Goal: Task Accomplishment & Management: Manage account settings

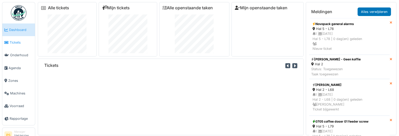
click at [16, 46] on link "Tickets" at bounding box center [18, 42] width 33 height 13
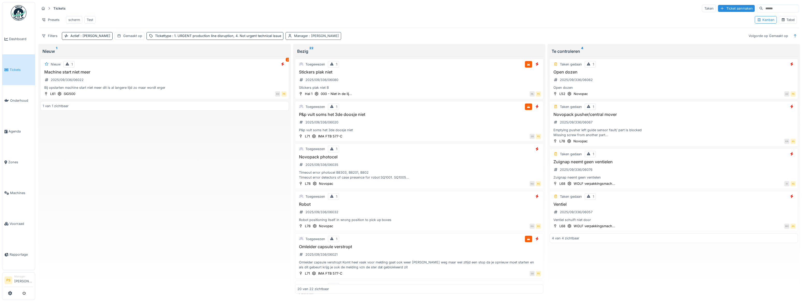
click at [308, 38] on span ": Patrick Schroijen" at bounding box center [323, 36] width 31 height 4
click at [299, 63] on icon at bounding box center [299, 63] width 3 height 3
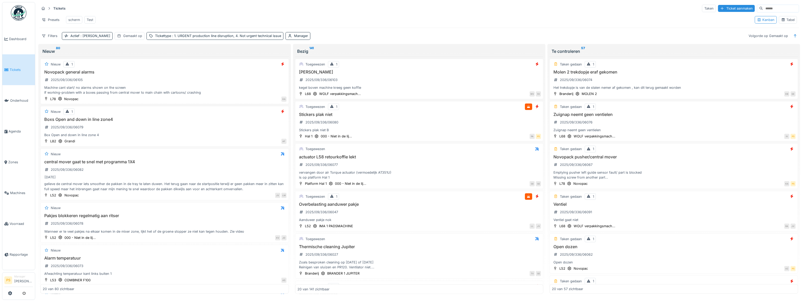
click at [340, 16] on div "Presets scherm Test" at bounding box center [395, 20] width 712 height 12
click at [88, 74] on h3 "Novopack general alarms" at bounding box center [165, 72] width 244 height 5
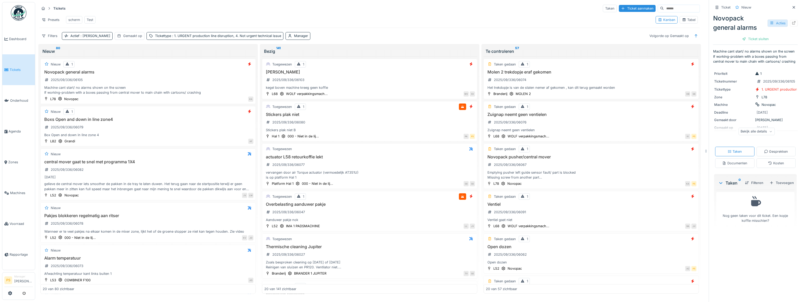
click at [399, 24] on div "Acties" at bounding box center [778, 23] width 20 height 8
click at [399, 35] on div "Bewerken" at bounding box center [746, 35] width 61 height 8
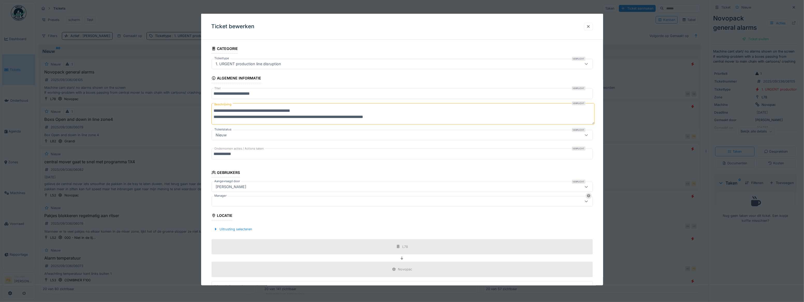
click at [263, 136] on div at bounding box center [381, 202] width 335 height 6
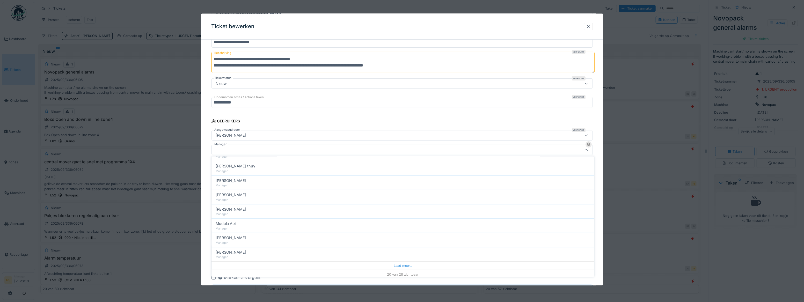
scroll to position [200, 0]
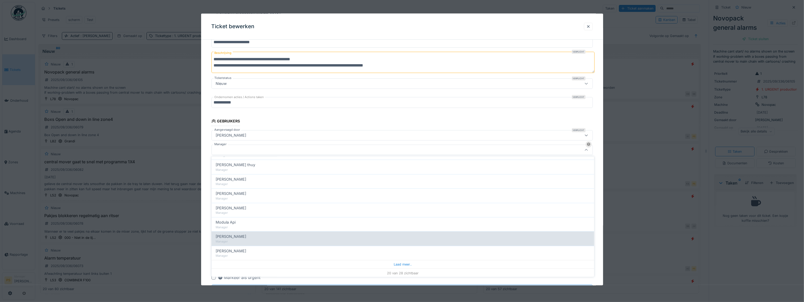
click at [270, 136] on div "[PERSON_NAME]" at bounding box center [403, 237] width 375 height 6
type input "****"
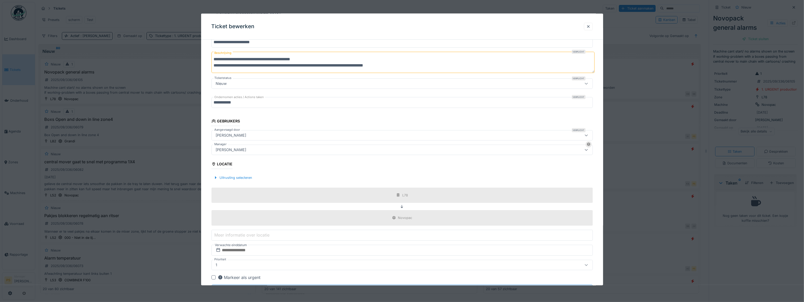
click at [202, 136] on div "**********" at bounding box center [402, 151] width 402 height 318
click at [203, 136] on div "**********" at bounding box center [402, 151] width 402 height 318
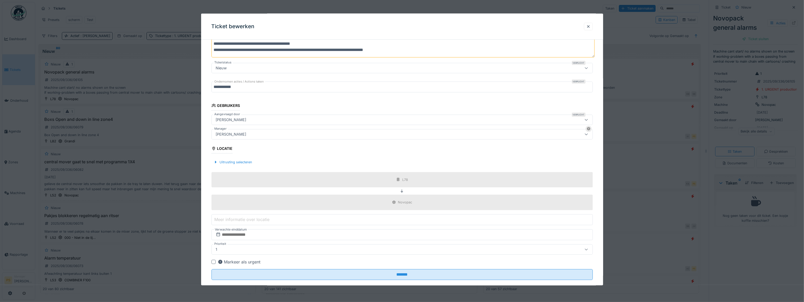
scroll to position [75, 0]
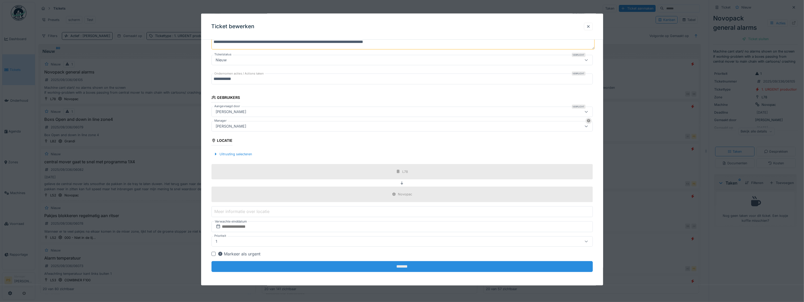
click at [399, 136] on input "*******" at bounding box center [403, 266] width 382 height 11
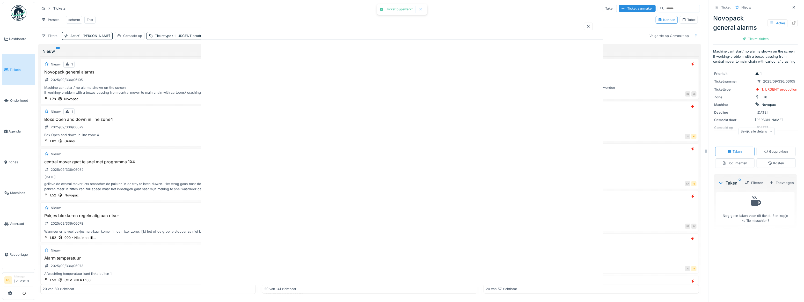
scroll to position [0, 0]
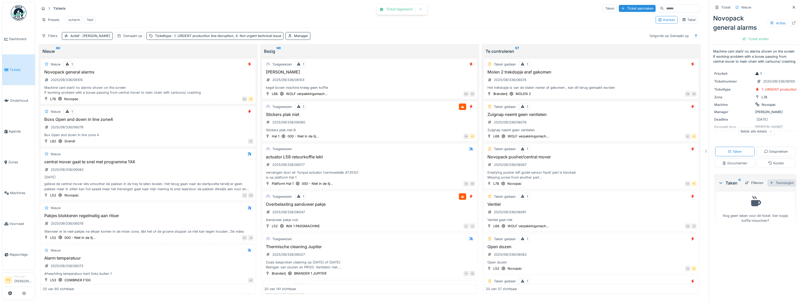
click at [399, 136] on div "Toevoegen" at bounding box center [782, 182] width 28 height 7
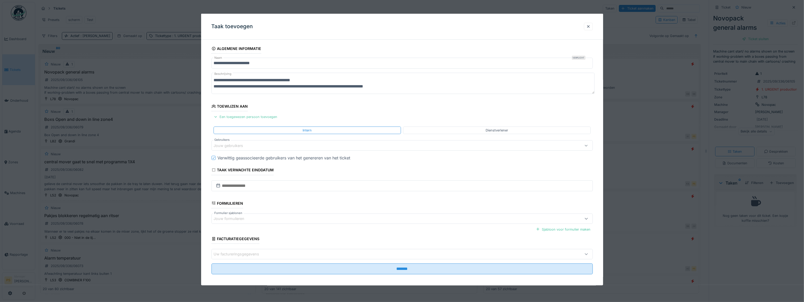
click at [231, 118] on div "Een toegewezen persoon toevoegen" at bounding box center [246, 116] width 68 height 7
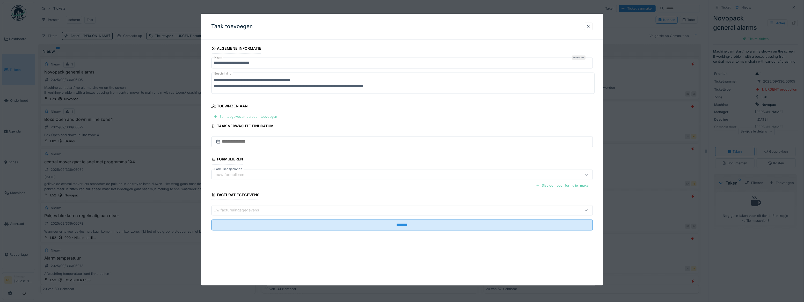
click at [229, 117] on div "Een toegewezen persoon toevoegen" at bounding box center [246, 116] width 68 height 7
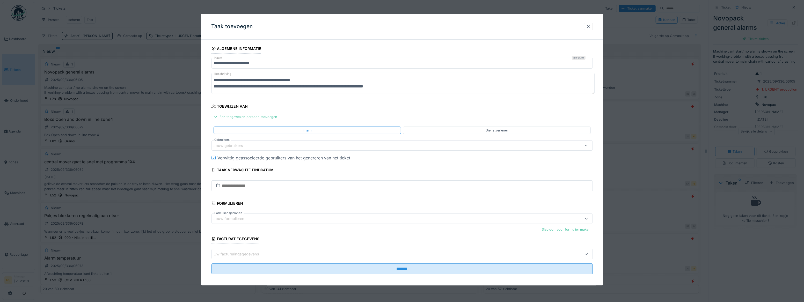
click at [228, 136] on div "Jouw gebruikers" at bounding box center [232, 146] width 37 height 6
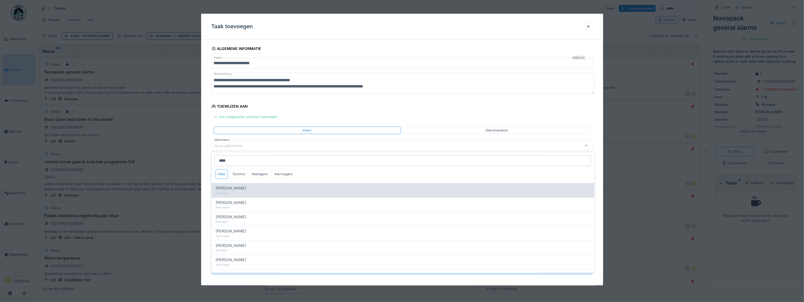
type input "****"
click at [226, 136] on span "Bert Vermeiren" at bounding box center [231, 188] width 31 height 6
type input "****"
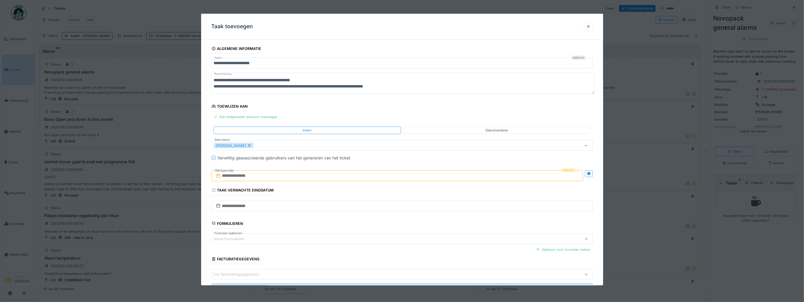
click at [210, 136] on div "**********" at bounding box center [402, 176] width 402 height 265
click at [233, 136] on input "text" at bounding box center [398, 175] width 372 height 11
click at [397, 136] on div "4" at bounding box center [398, 210] width 7 height 8
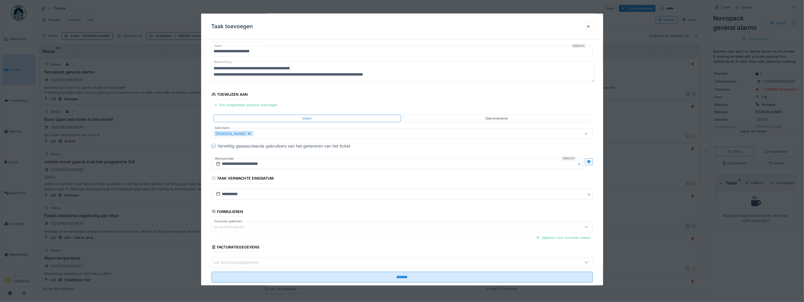
scroll to position [23, 0]
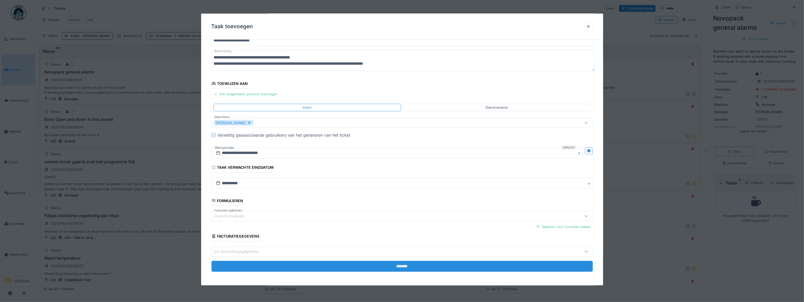
click at [399, 136] on input "*******" at bounding box center [403, 266] width 382 height 11
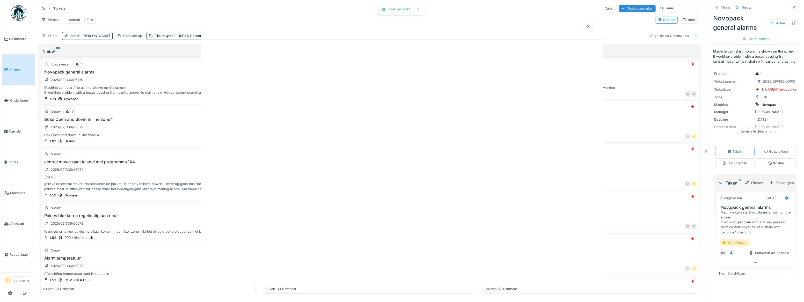
scroll to position [0, 0]
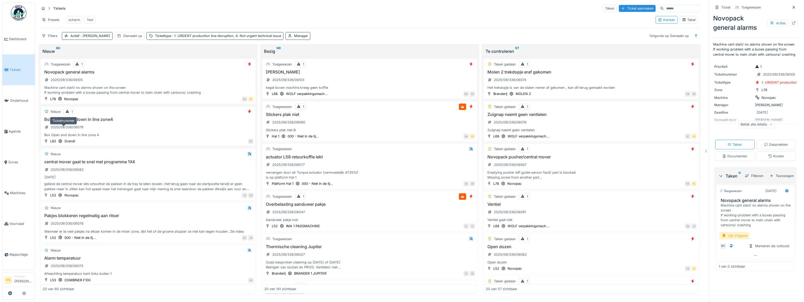
click at [76, 130] on div "2025/09/336/06079" at bounding box center [67, 127] width 33 height 5
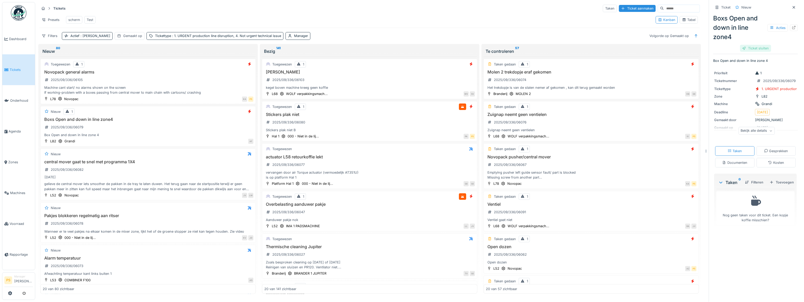
click at [399, 50] on div "Ticket sluiten" at bounding box center [756, 48] width 31 height 7
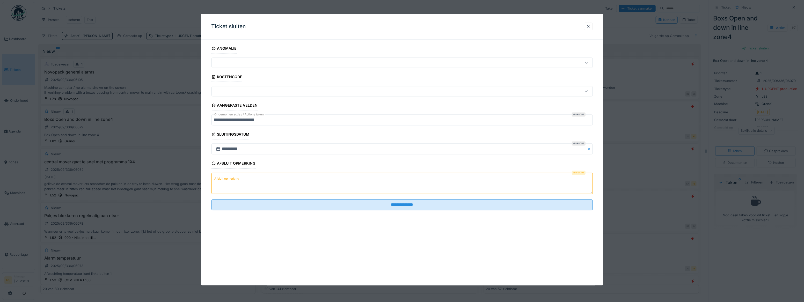
click at [377, 136] on textarea "Afsluit opmerking" at bounding box center [403, 183] width 382 height 21
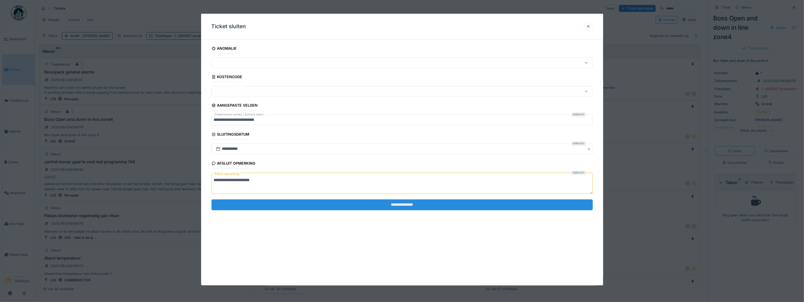
type textarea "**********"
click at [398, 136] on input "**********" at bounding box center [403, 204] width 382 height 11
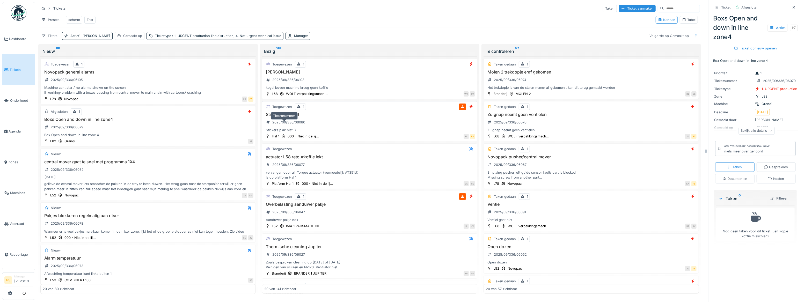
click at [287, 125] on div "2025/09/336/06080" at bounding box center [288, 122] width 33 height 5
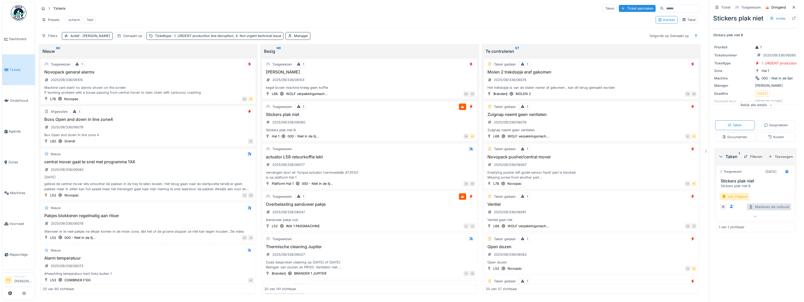
scroll to position [3, 0]
click at [399, 136] on div "Toevoegen" at bounding box center [781, 156] width 28 height 7
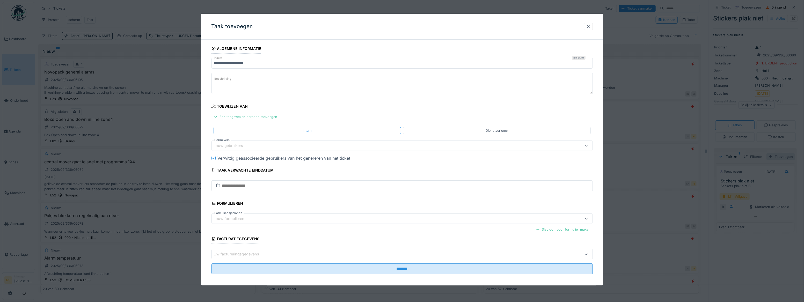
click at [399, 136] on div at bounding box center [402, 151] width 804 height 302
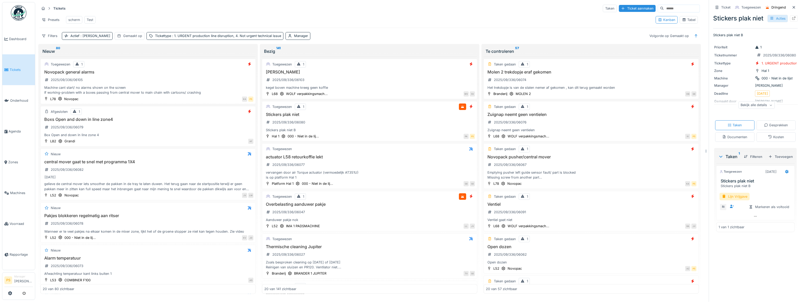
click at [399, 18] on div "Acties" at bounding box center [778, 19] width 20 height 8
click at [399, 34] on div "Bewerken" at bounding box center [746, 35] width 61 height 8
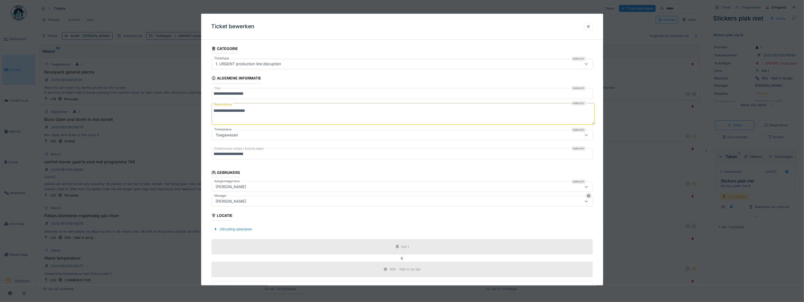
click at [251, 136] on div "[PERSON_NAME]" at bounding box center [381, 202] width 335 height 6
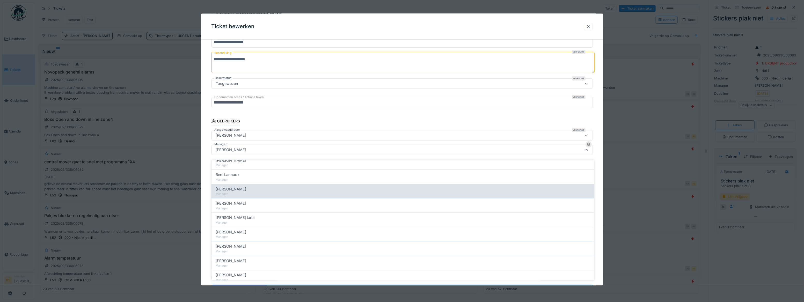
scroll to position [70, 0]
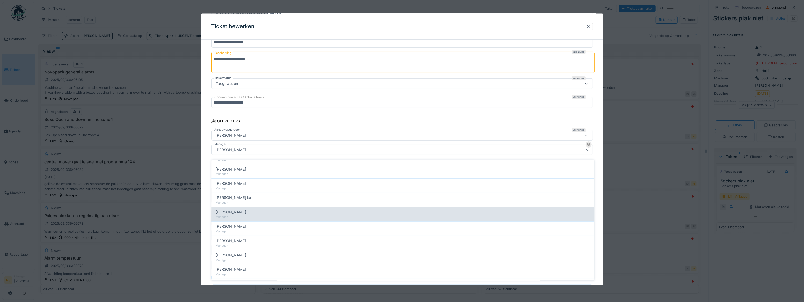
click at [229, 136] on span "Jasper De wit" at bounding box center [231, 213] width 31 height 6
type input "****"
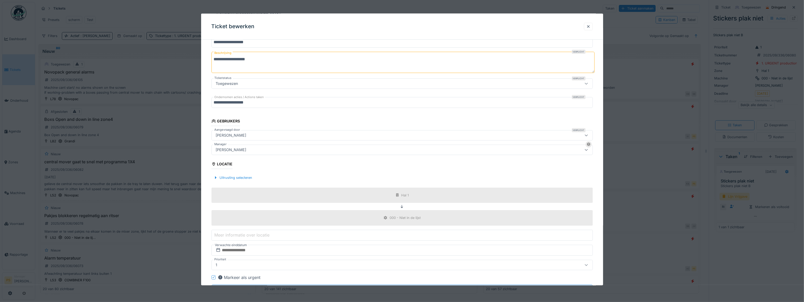
click at [205, 136] on div "**********" at bounding box center [402, 151] width 402 height 318
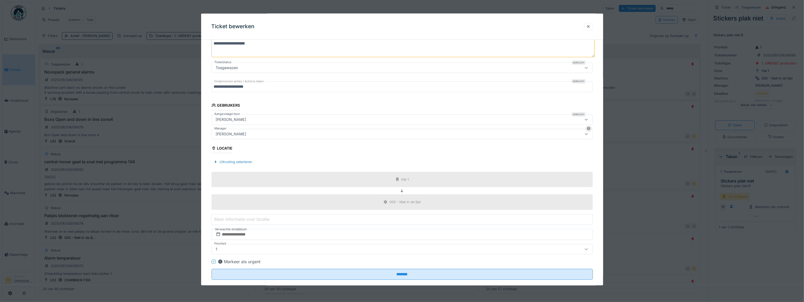
scroll to position [75, 0]
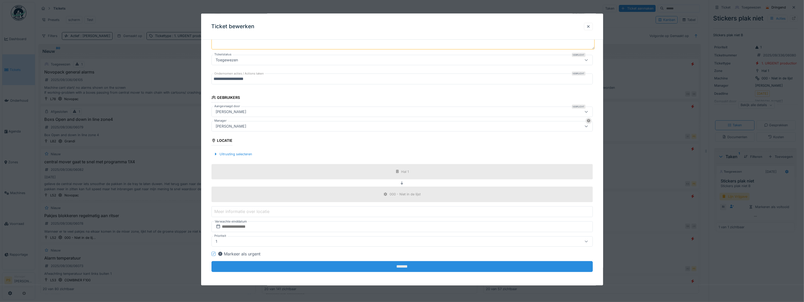
click at [380, 136] on input "*******" at bounding box center [403, 266] width 382 height 11
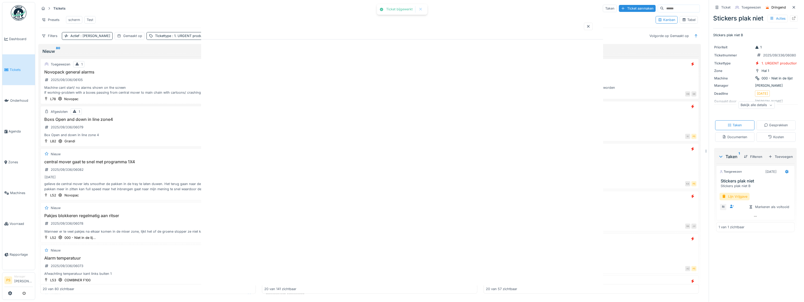
scroll to position [0, 0]
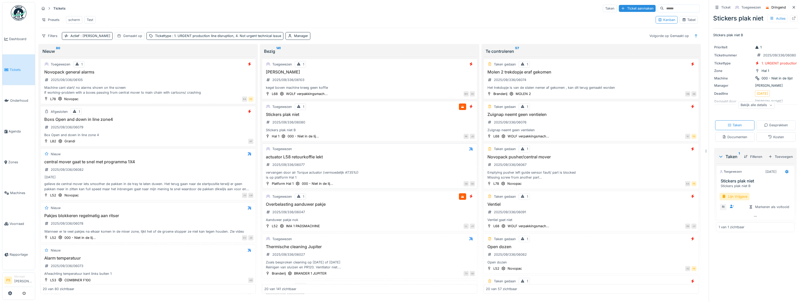
click at [303, 136] on h3 "actuator L58 retourkoffie lekt" at bounding box center [369, 157] width 211 height 5
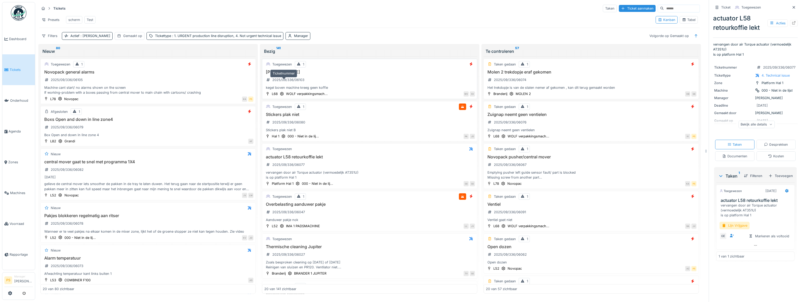
click at [282, 80] on div "2025/09/336/06103" at bounding box center [288, 79] width 32 height 5
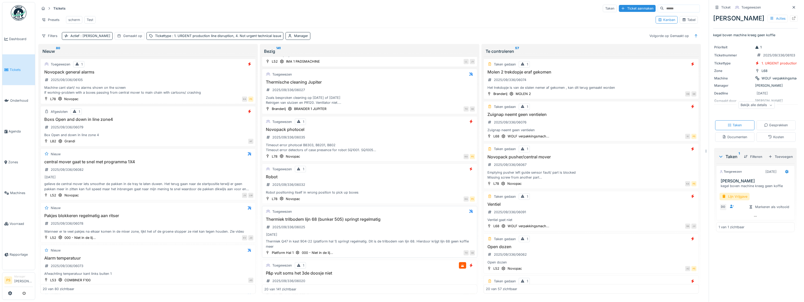
scroll to position [188, 0]
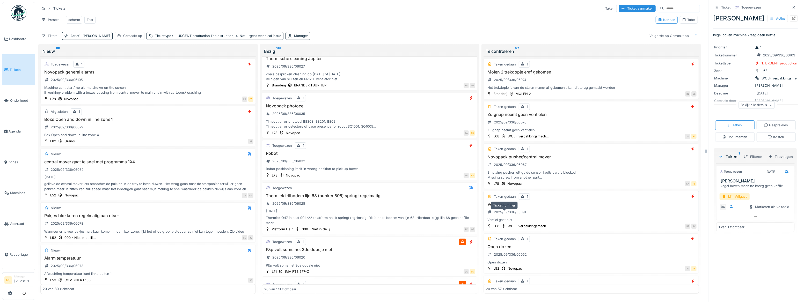
click at [399, 136] on div "2025/09/336/06091" at bounding box center [510, 212] width 32 height 5
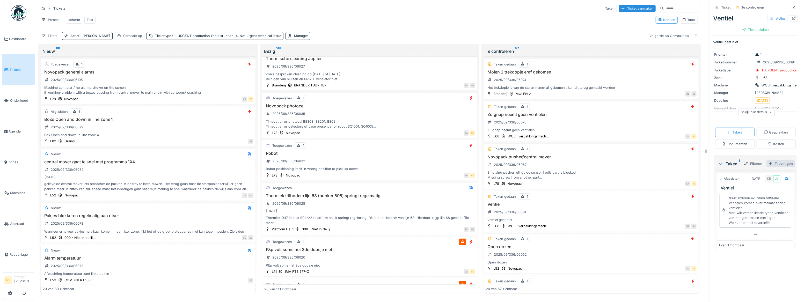
click at [399, 136] on div "Toevoegen" at bounding box center [781, 163] width 28 height 7
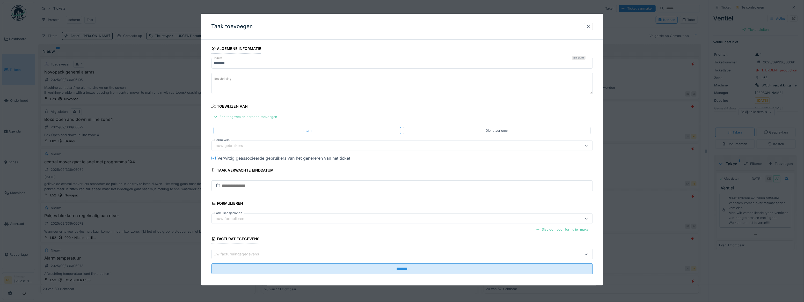
click at [399, 136] on div at bounding box center [402, 151] width 804 height 302
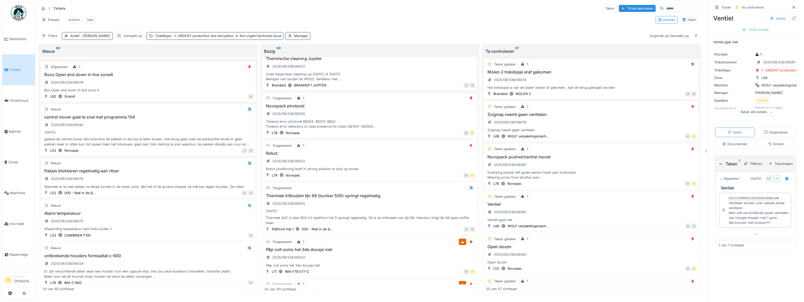
scroll to position [70, 0]
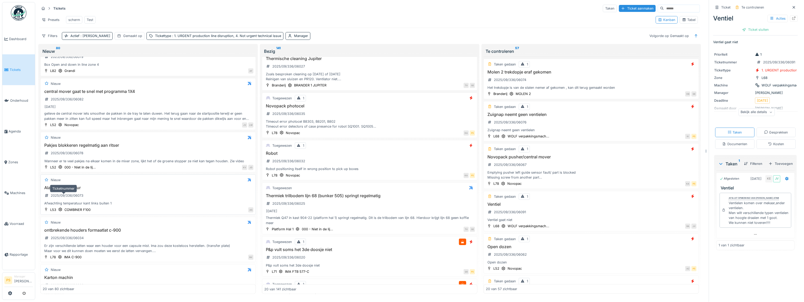
click at [77, 136] on div "2025/09/336/06073" at bounding box center [67, 195] width 33 height 5
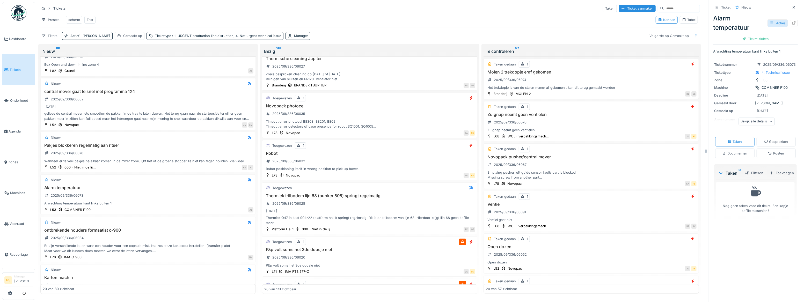
click at [399, 23] on div "Acties" at bounding box center [778, 23] width 20 height 8
click at [399, 37] on div "Bewerken" at bounding box center [746, 35] width 61 height 8
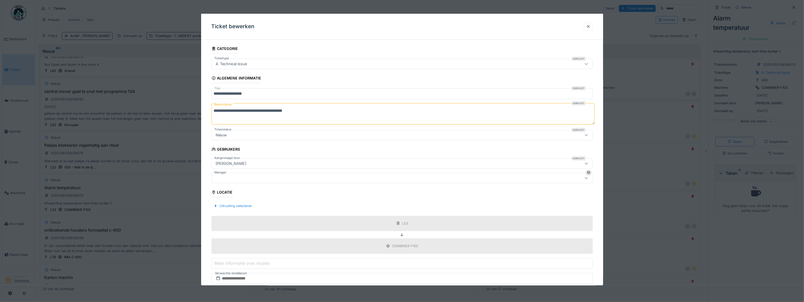
click at [238, 136] on div at bounding box center [381, 178] width 335 height 6
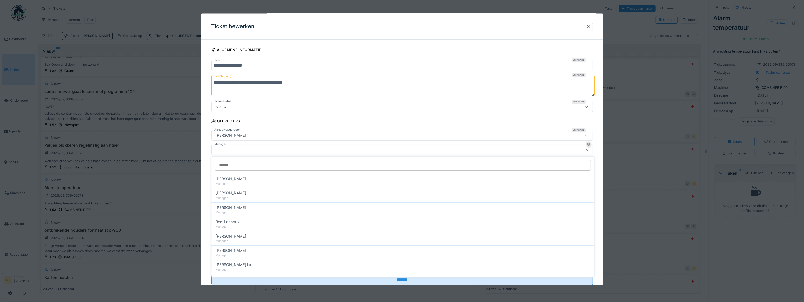
click at [246, 136] on div at bounding box center [381, 150] width 335 height 6
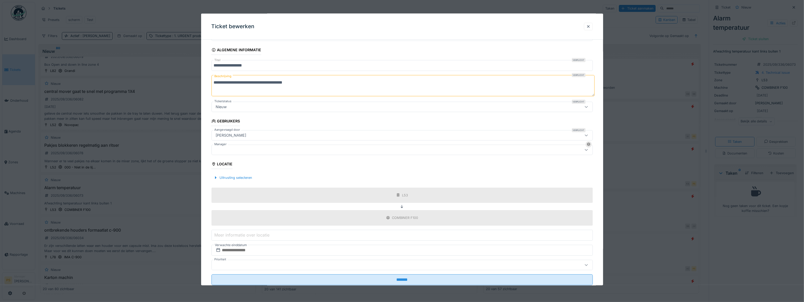
click at [234, 136] on div at bounding box center [381, 150] width 335 height 6
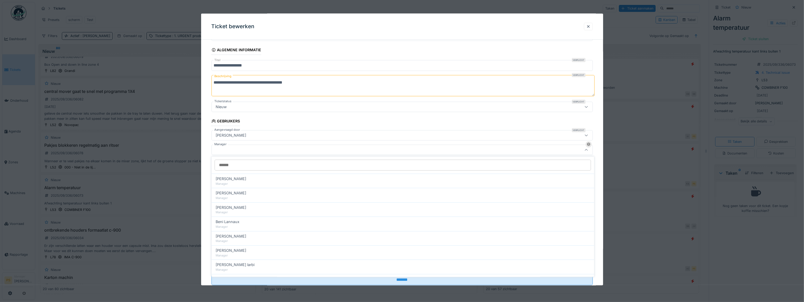
click at [235, 136] on input "Manager" at bounding box center [403, 165] width 377 height 11
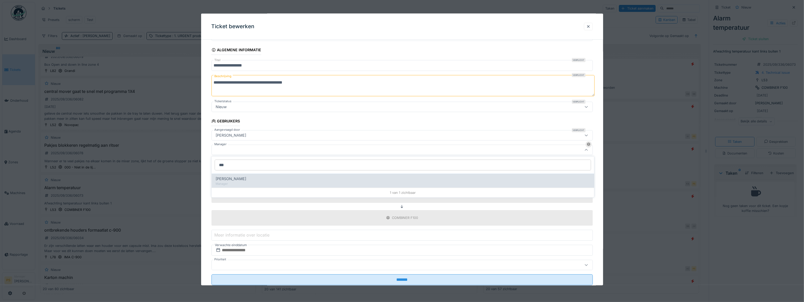
type input "***"
click at [233, 136] on span "Laurens Macris" at bounding box center [231, 179] width 31 height 6
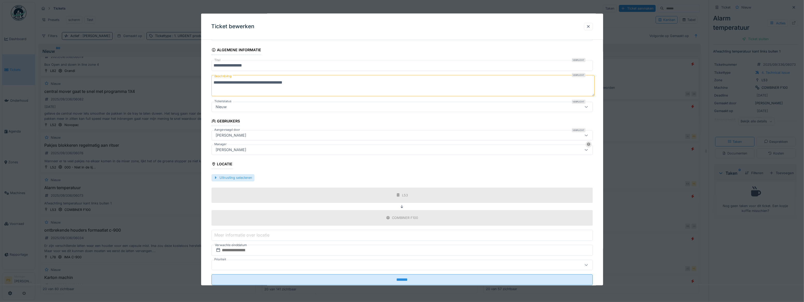
type input "****"
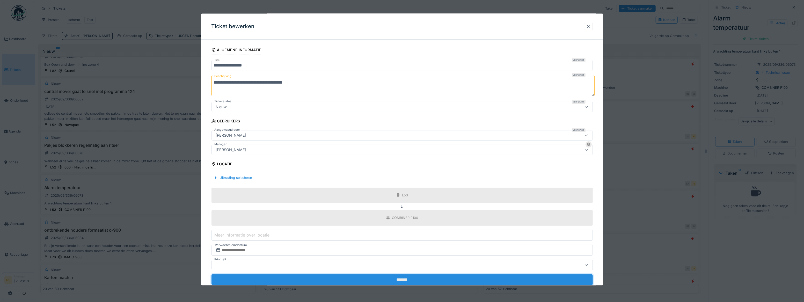
click at [396, 136] on input "*******" at bounding box center [403, 279] width 382 height 11
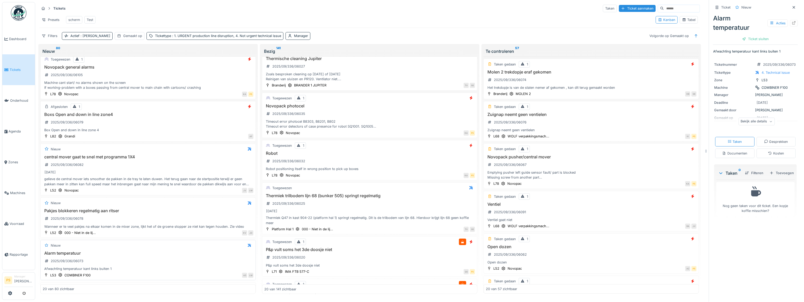
scroll to position [0, 0]
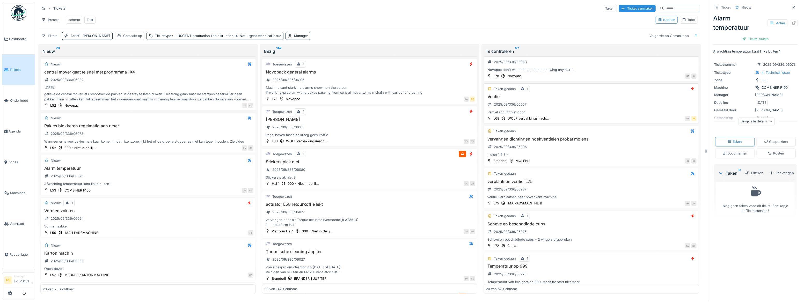
scroll to position [565, 0]
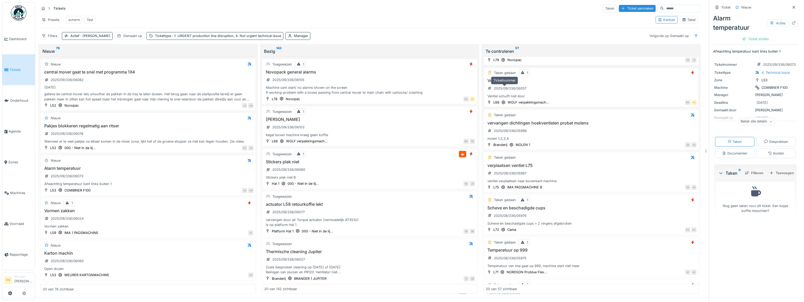
click at [511, 90] on div "2025/09/336/06057" at bounding box center [510, 88] width 33 height 5
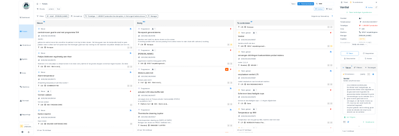
scroll to position [23, 0]
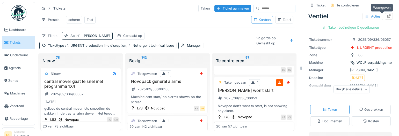
click at [387, 17] on icon at bounding box center [389, 16] width 4 height 3
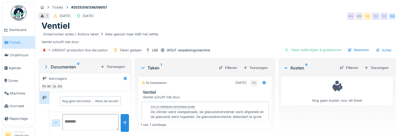
click at [17, 43] on span "Tickets" at bounding box center [21, 42] width 23 height 5
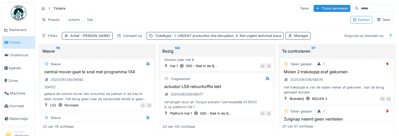
scroll to position [23, 0]
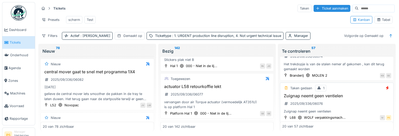
click at [332, 99] on h3 "Zuignap neemt geen ventielen" at bounding box center [336, 96] width 109 height 5
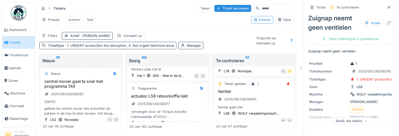
scroll to position [141, 0]
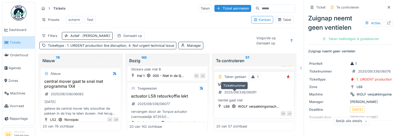
click at [236, 95] on div "2025/09/336/06091" at bounding box center [240, 92] width 32 height 5
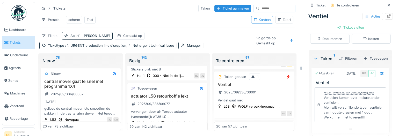
scroll to position [94, 0]
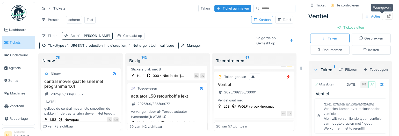
click at [387, 17] on icon at bounding box center [389, 16] width 4 height 3
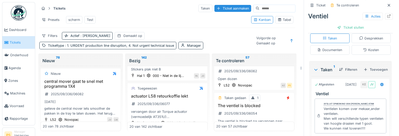
scroll to position [235, 0]
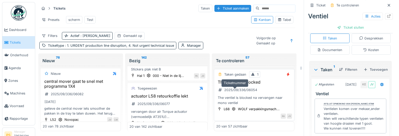
click at [246, 93] on div "2025/09/336/06054" at bounding box center [240, 90] width 33 height 5
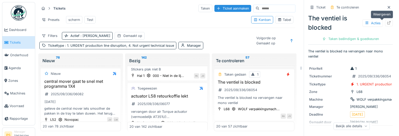
click at [387, 21] on div at bounding box center [389, 23] width 4 height 5
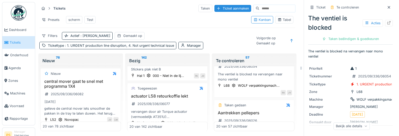
scroll to position [235, 0]
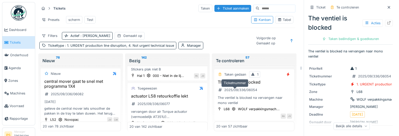
click at [237, 94] on div "2025/09/336/06054" at bounding box center [237, 90] width 43 height 6
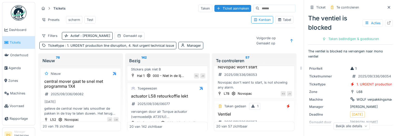
scroll to position [612, 0]
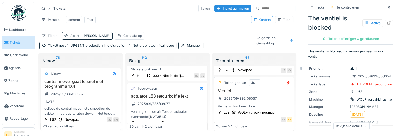
click at [241, 105] on div "Ventiel 2025/09/336/06057 Ventiel schuift niet door" at bounding box center [254, 99] width 76 height 21
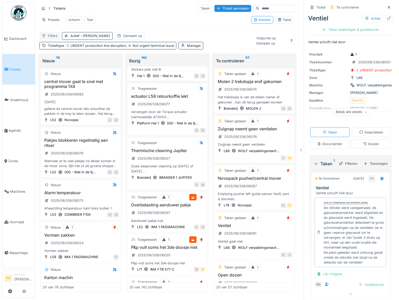
click at [48, 39] on div "Filters" at bounding box center [49, 36] width 20 height 8
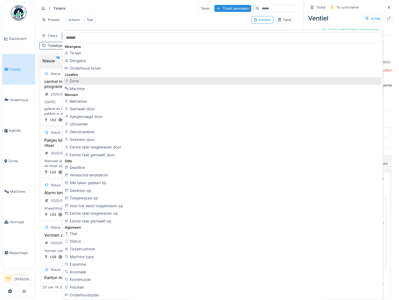
click at [78, 79] on div "Zone" at bounding box center [223, 81] width 318 height 8
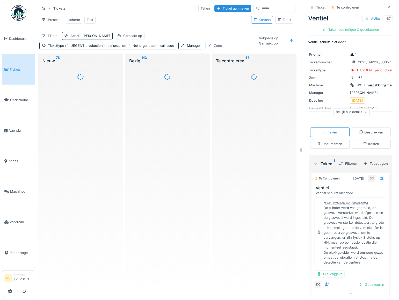
click at [214, 48] on div "Zone" at bounding box center [218, 45] width 8 height 5
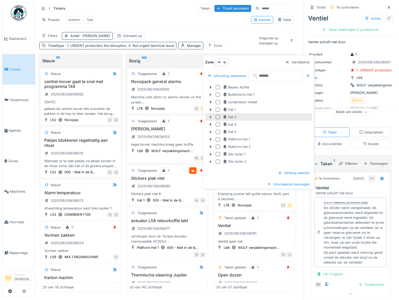
click at [211, 117] on icon at bounding box center [211, 117] width 2 height 3
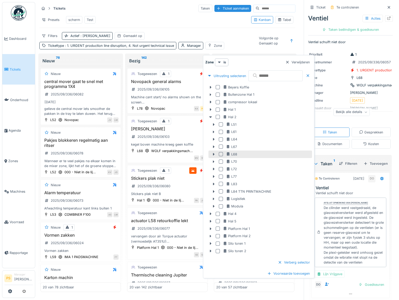
click at [220, 136] on div at bounding box center [221, 154] width 4 height 4
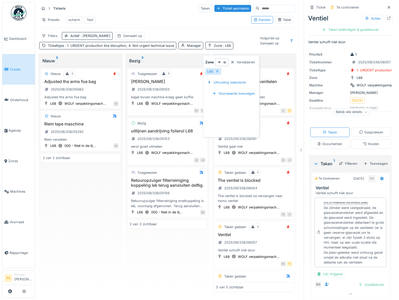
click at [105, 136] on div "Nieuw 1 Adjusted the arms foe bag 2025/08/336/05662 Adjusted the arms foe bag L…" at bounding box center [80, 179] width 81 height 226
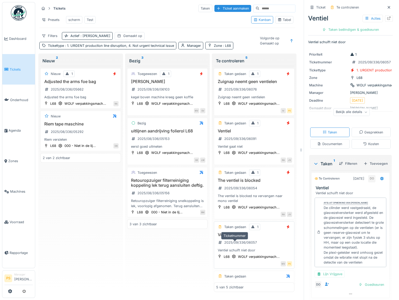
click at [236, 136] on div "2025/09/336/06057" at bounding box center [240, 242] width 33 height 5
click at [240, 136] on div "The ventiel is blocked 2025/09/336/06054 The ventiel is blocked na vervangen na…" at bounding box center [254, 191] width 76 height 26
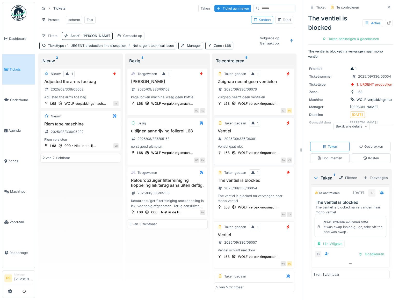
click at [237, 136] on div "Ventiel gaat niet" at bounding box center [254, 146] width 76 height 5
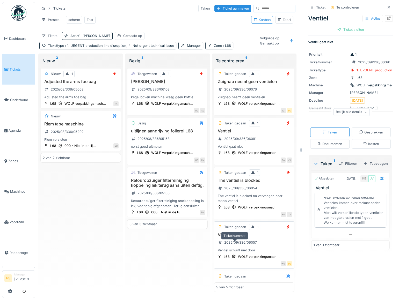
click at [235, 136] on div "2025/09/336/06057" at bounding box center [240, 242] width 33 height 5
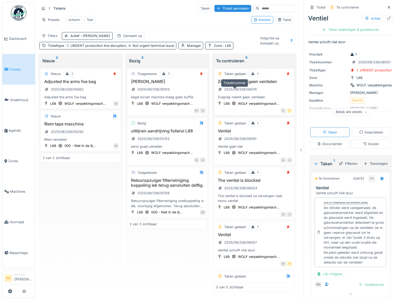
click at [247, 93] on div "2025/09/336/06076" at bounding box center [237, 89] width 42 height 6
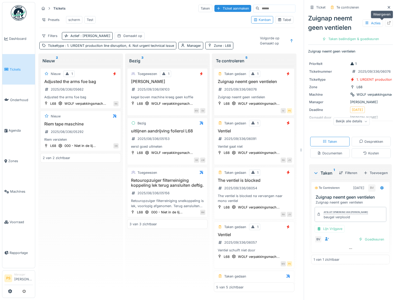
click at [387, 22] on icon at bounding box center [389, 22] width 4 height 3
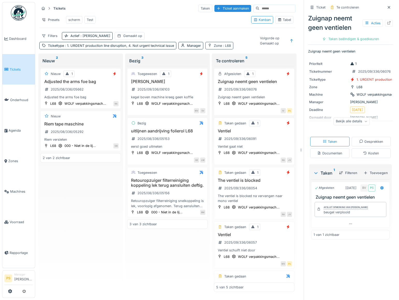
click at [218, 47] on div "Zone : L68" at bounding box center [222, 45] width 17 height 5
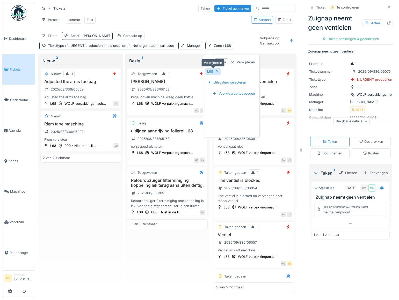
click at [218, 71] on icon at bounding box center [217, 71] width 4 height 3
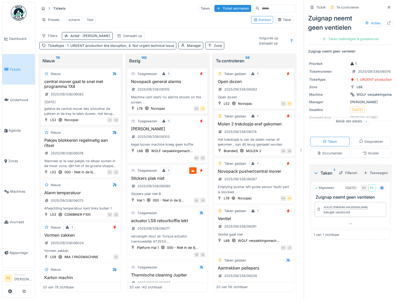
click at [145, 20] on div "Presets scherm Test" at bounding box center [143, 20] width 208 height 12
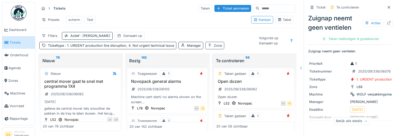
click at [211, 48] on div "Zone" at bounding box center [214, 46] width 19 height 8
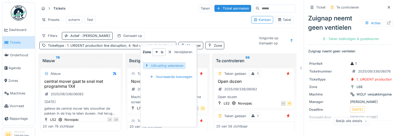
click at [146, 64] on div at bounding box center [147, 65] width 4 height 5
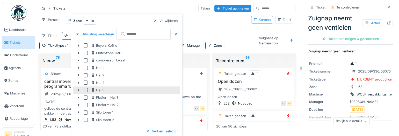
click at [78, 91] on icon at bounding box center [79, 90] width 2 height 3
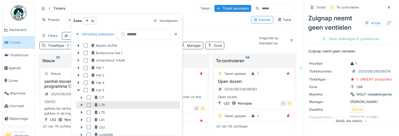
click at [89, 105] on div at bounding box center [89, 105] width 4 height 4
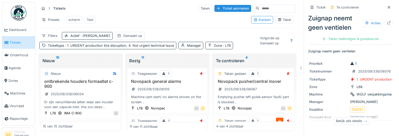
click at [235, 39] on div "Filters Actief : Ja Gemaakt op Tickettype : 1. URGENT production line disruptio…" at bounding box center [147, 40] width 216 height 17
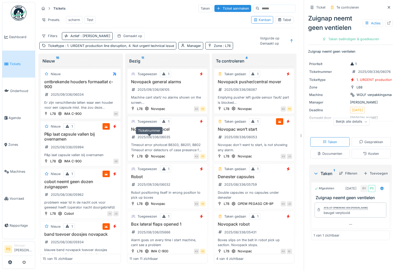
click at [149, 136] on div "2025/09/336/06035" at bounding box center [154, 136] width 33 height 5
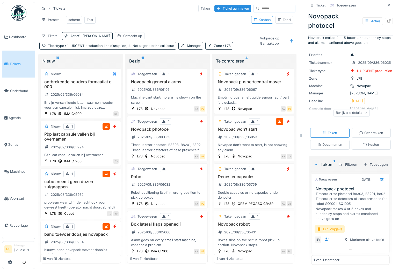
scroll to position [54, 0]
click at [152, 92] on div "2025/09/336/06105" at bounding box center [154, 89] width 32 height 5
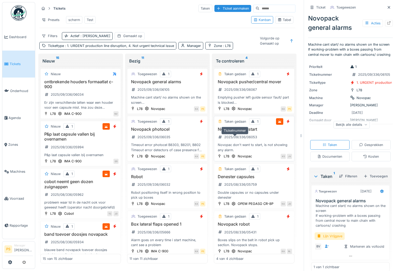
click at [241, 136] on div "2025/09/336/06053" at bounding box center [240, 136] width 33 height 5
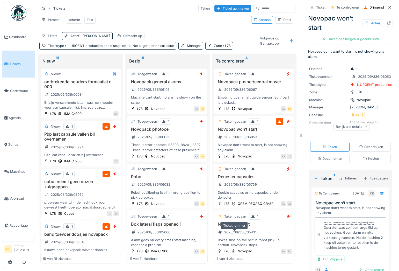
click at [239, 136] on div "2025/08/336/05431" at bounding box center [240, 231] width 32 height 5
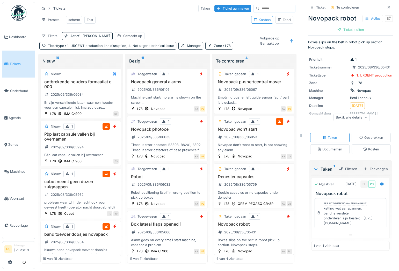
scroll to position [3, 0]
click at [243, 96] on div "Emptying pusher left guide sensor fault/ part is blocked Missing screw from ano…" at bounding box center [254, 100] width 76 height 10
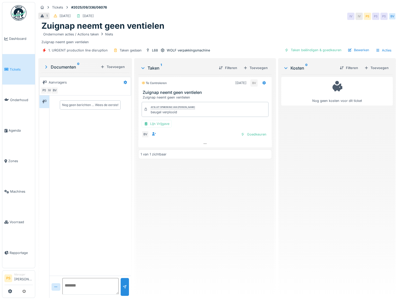
click at [186, 117] on div "Afsluit opmerking van [PERSON_NAME] beugel verplooid Lijn Vrijgave BV Goedkeuren" at bounding box center [205, 120] width 134 height 40
drag, startPoint x: 183, startPoint y: 112, endPoint x: 147, endPoint y: 115, distance: 35.6
click at [147, 115] on div "Afsluit opmerking van [PERSON_NAME] beugel verplooid" at bounding box center [205, 109] width 127 height 15
copy div "beugel verplooid"
click at [304, 52] on div "Taken beëindigen & goedkeuren" at bounding box center [313, 50] width 61 height 7
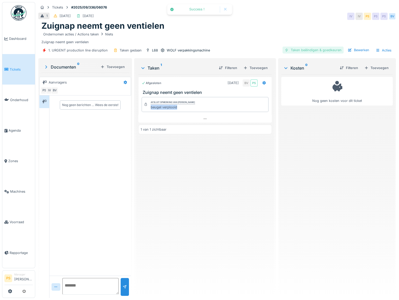
click at [328, 50] on div "Taken beëindigen & goedkeuren" at bounding box center [313, 50] width 61 height 7
click at [333, 49] on div "Ticket sluiten" at bounding box center [328, 50] width 31 height 7
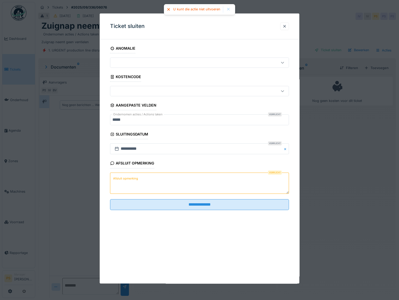
click at [139, 180] on textarea "Afsluit opmerking" at bounding box center [199, 183] width 179 height 21
paste textarea "**********"
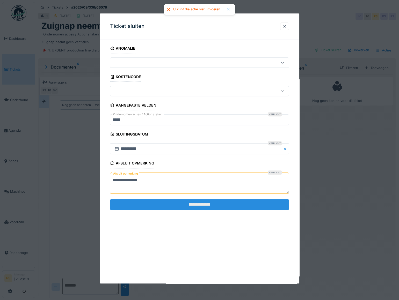
type textarea "**********"
click at [152, 200] on input "**********" at bounding box center [199, 204] width 179 height 11
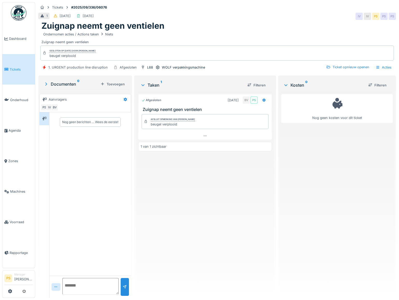
click at [102, 195] on div "Nog geen berichten … Wees de eerste!" at bounding box center [90, 193] width 82 height 163
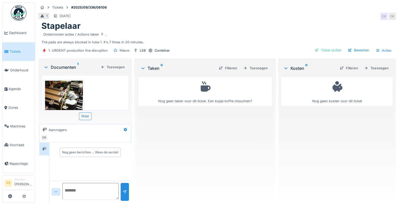
click at [67, 98] on img at bounding box center [64, 106] width 38 height 51
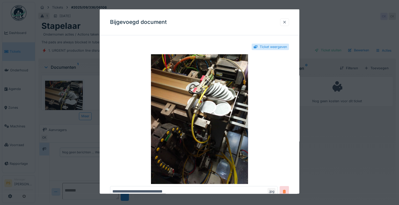
click at [289, 23] on div at bounding box center [284, 22] width 9 height 8
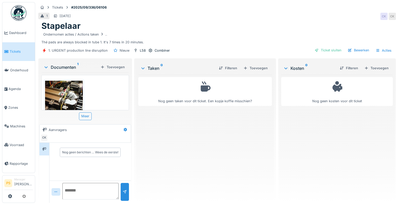
click at [351, 50] on div "Bewerken" at bounding box center [359, 50] width 26 height 7
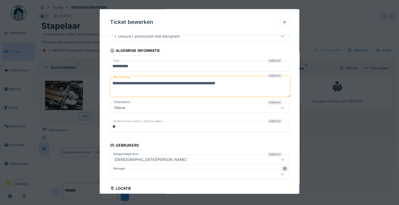
click at [154, 174] on div at bounding box center [188, 174] width 153 height 6
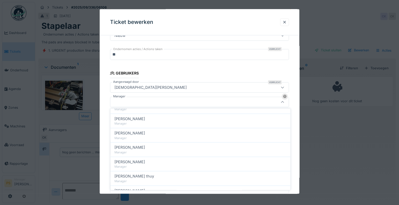
scroll to position [240, 0]
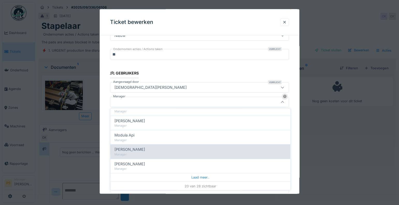
click at [139, 150] on span "[PERSON_NAME]" at bounding box center [129, 150] width 31 height 6
type input "****"
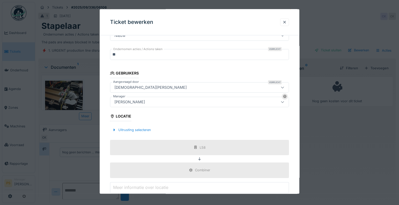
click at [106, 168] on div "**********" at bounding box center [200, 103] width 200 height 318
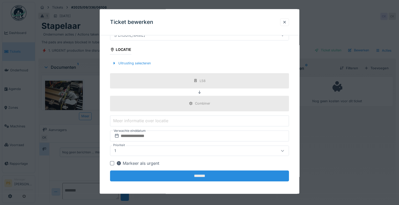
scroll to position [163, 0]
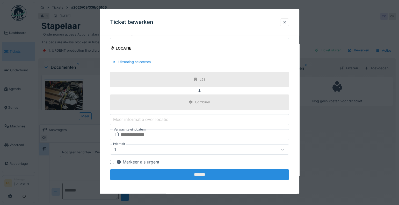
click at [177, 172] on input "*******" at bounding box center [199, 174] width 179 height 11
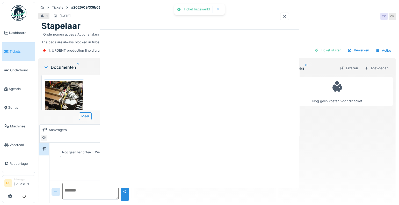
scroll to position [0, 0]
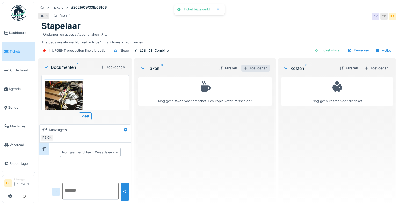
click at [257, 69] on div "Toevoegen" at bounding box center [255, 67] width 28 height 7
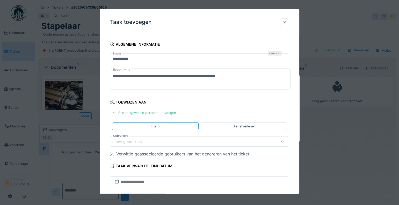
click at [132, 142] on div "Jouw gebruikers" at bounding box center [130, 141] width 37 height 6
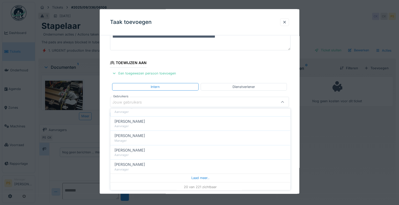
scroll to position [253, 0]
click at [130, 102] on div "Jouw gebruikers" at bounding box center [130, 102] width 37 height 6
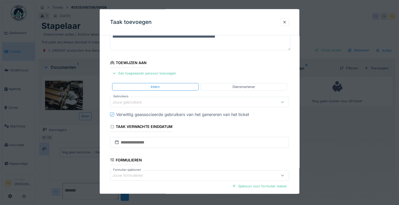
click at [130, 102] on div "Jouw gebruikers" at bounding box center [130, 102] width 37 height 6
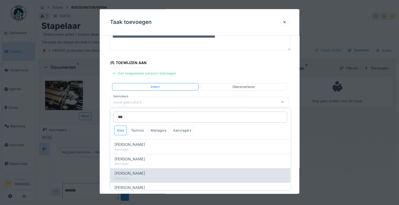
type input "***"
click at [137, 171] on span "[PERSON_NAME]" at bounding box center [129, 173] width 31 height 6
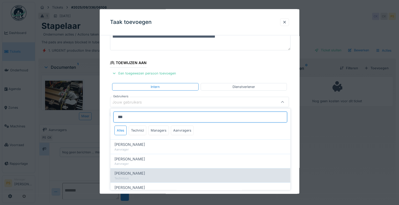
type input "****"
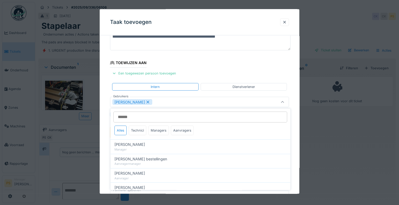
click at [108, 157] on div "**********" at bounding box center [200, 132] width 200 height 265
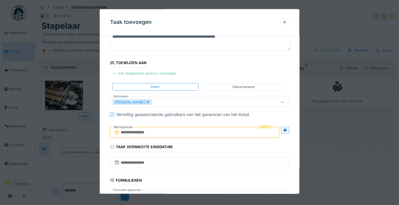
click at [141, 131] on input "text" at bounding box center [194, 132] width 169 height 11
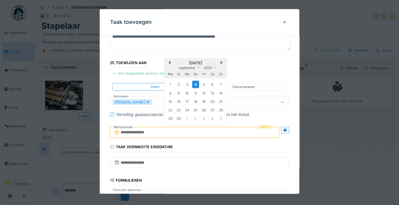
click at [194, 83] on div "4" at bounding box center [195, 84] width 7 height 8
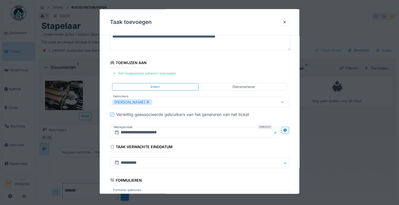
click at [194, 83] on div "Intern" at bounding box center [155, 87] width 86 height 8
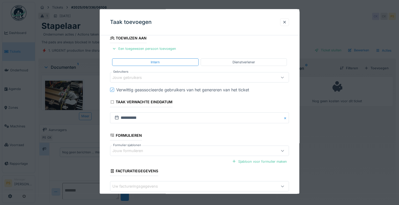
scroll to position [91, 0]
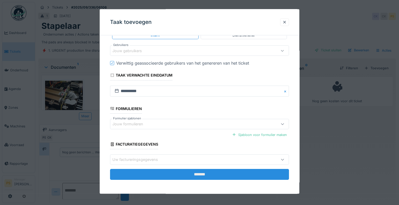
click at [210, 172] on input "*******" at bounding box center [199, 174] width 179 height 11
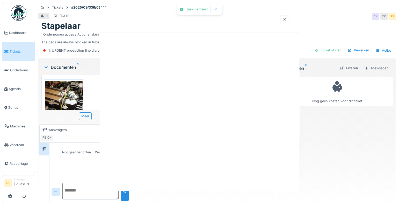
scroll to position [0, 0]
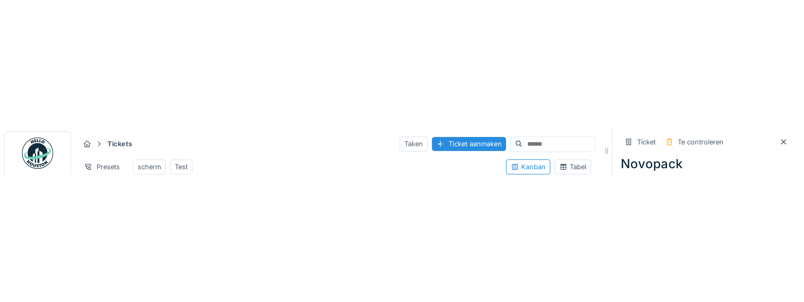
scroll to position [3, 0]
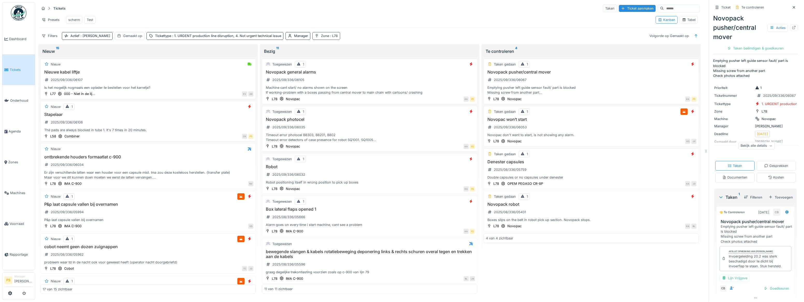
click at [321, 24] on div "Zone : L78" at bounding box center [329, 35] width 17 height 5
click at [300, 24] on icon at bounding box center [300, 61] width 4 height 3
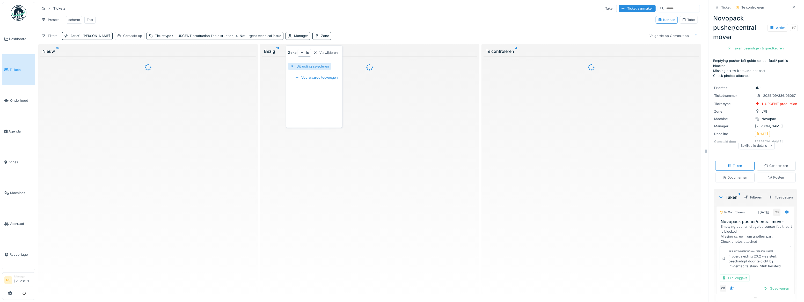
click at [310, 24] on div "Uitrusting selecteren" at bounding box center [309, 66] width 43 height 7
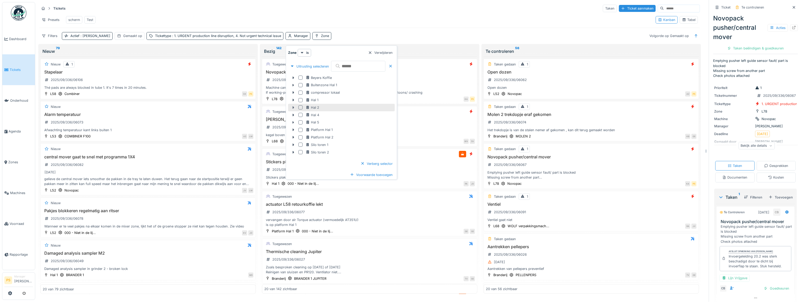
click at [294, 24] on icon at bounding box center [293, 107] width 4 height 3
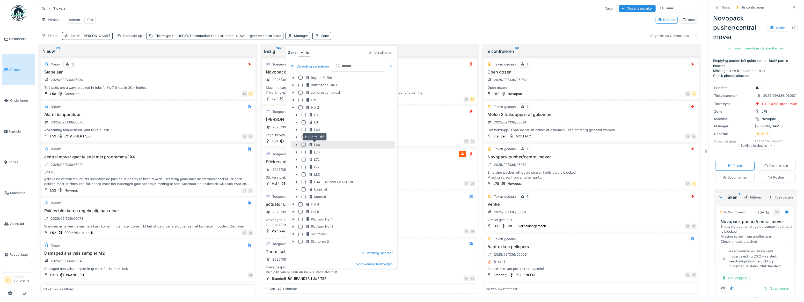
click at [313, 24] on div "L68" at bounding box center [314, 144] width 11 height 5
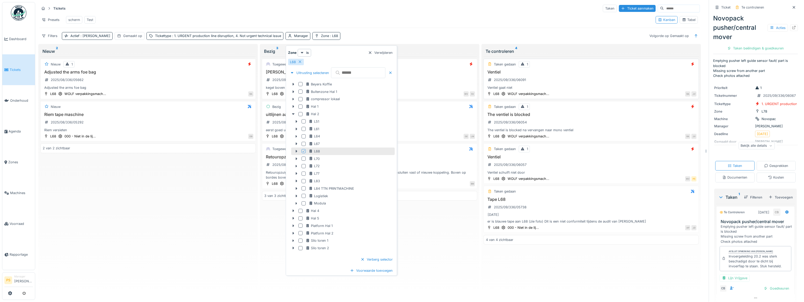
click at [399, 24] on h3 "Ventiel" at bounding box center [591, 72] width 211 height 5
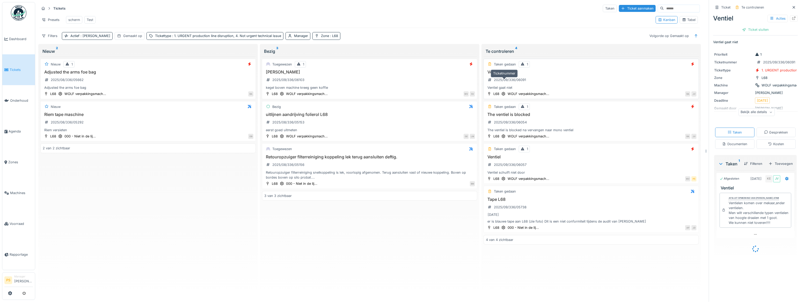
click at [399, 24] on div "2025/09/336/06091" at bounding box center [510, 79] width 32 height 5
click at [399, 24] on h3 "The ventiel is blocked" at bounding box center [591, 114] width 211 height 5
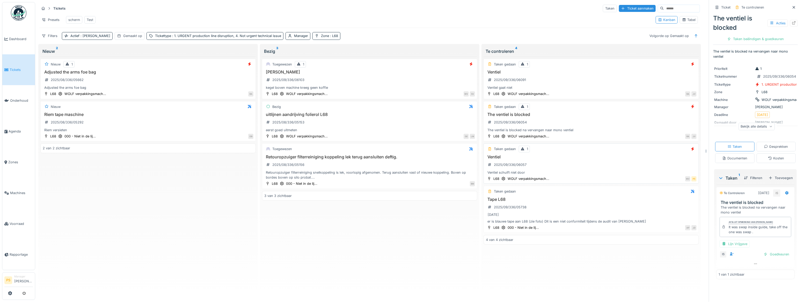
click at [399, 24] on h3 "Ventiel" at bounding box center [591, 157] width 211 height 5
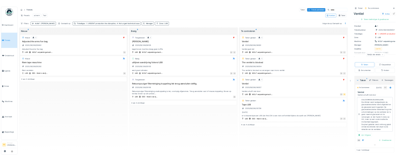
scroll to position [46, 0]
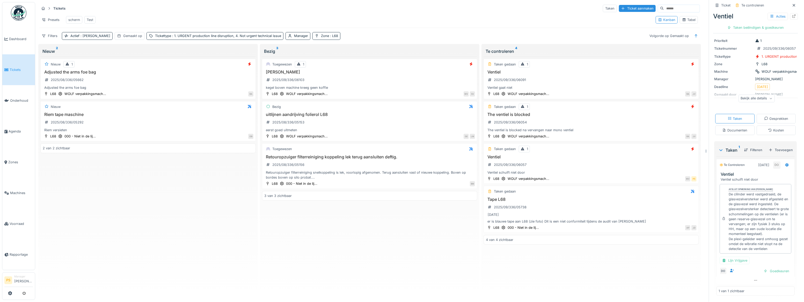
click at [399, 24] on div "Taken gedaan 1 Ventiel 2025/09/336/06091 Ventiel gaat niet L68 WOLF verpakkings…" at bounding box center [591, 175] width 215 height 238
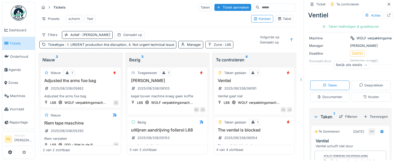
click at [225, 24] on span ": L68" at bounding box center [226, 45] width 9 height 4
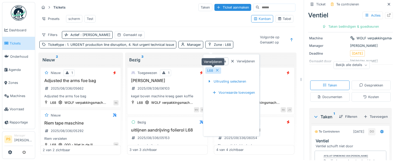
click at [217, 24] on icon at bounding box center [217, 70] width 4 height 3
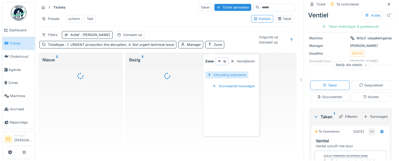
click at [221, 24] on div "Uitrusting selecteren" at bounding box center [226, 74] width 43 height 7
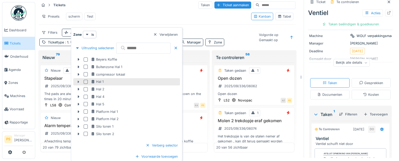
click at [79, 24] on icon at bounding box center [78, 81] width 4 height 3
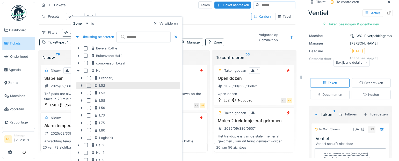
click at [89, 24] on div at bounding box center [89, 86] width 4 height 4
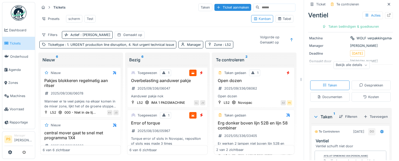
click at [226, 24] on div "Tickets Taken Ticket aanmaken Presets scherm Test Kanban Tabel Filters Actief :…" at bounding box center [167, 25] width 260 height 49
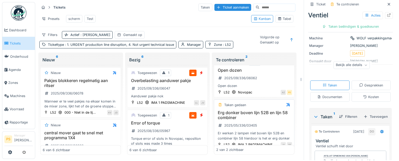
scroll to position [20, 0]
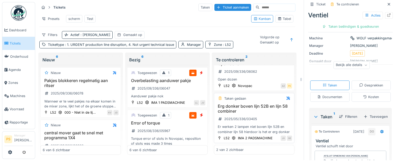
click at [238, 24] on h3 "Erg donker boven lijn 52B en lijn 58 combiner" at bounding box center [254, 109] width 76 height 10
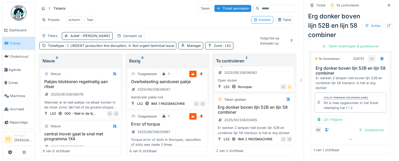
click at [253, 24] on div "Open dozen" at bounding box center [254, 80] width 76 height 5
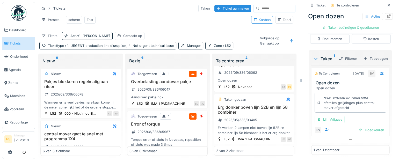
scroll to position [118, 0]
drag, startPoint x: 351, startPoint y: 120, endPoint x: 319, endPoint y: 114, distance: 32.9
click at [319, 24] on div "Afsluit opmerking van Bert Vermeiren afstellen gelijdingen plus central mover a…" at bounding box center [351, 103] width 72 height 20
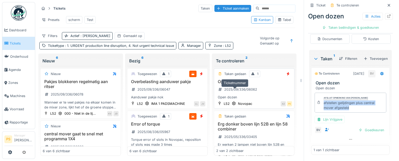
click at [242, 24] on div "2025/09/336/06062" at bounding box center [240, 89] width 33 height 5
click at [246, 24] on h3 "Erg donker boven lijn 52B en lijn 58 combiner" at bounding box center [254, 127] width 76 height 10
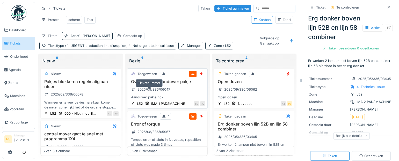
click at [163, 24] on div "2025/09/336/06047" at bounding box center [154, 89] width 33 height 5
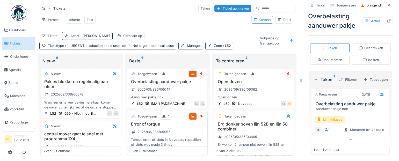
scroll to position [23, 0]
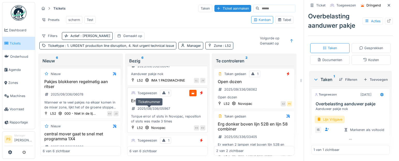
click at [148, 24] on div "2025/08/336/05967" at bounding box center [151, 108] width 42 height 6
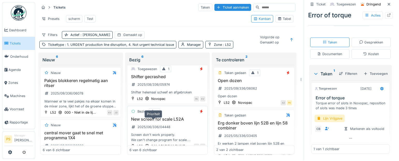
scroll to position [94, 0]
click at [161, 24] on div "2025/08/336/05974" at bounding box center [154, 84] width 32 height 5
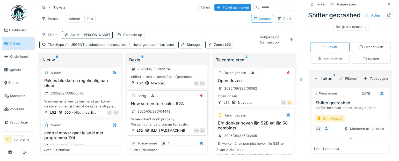
scroll to position [118, 0]
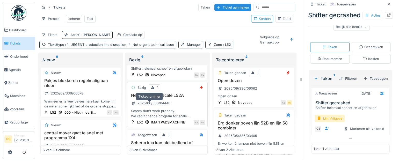
click at [160, 24] on div "2025/06/336/04448" at bounding box center [154, 103] width 33 height 5
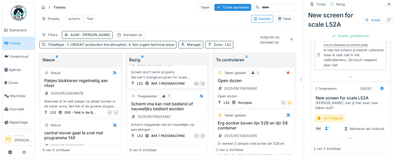
scroll to position [165, 0]
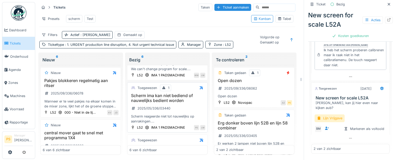
click at [156, 24] on div "Scherm reageerde niet tot nauwelijks op aanrakingen. Niet mogelijk om van produ…" at bounding box center [168, 119] width 76 height 10
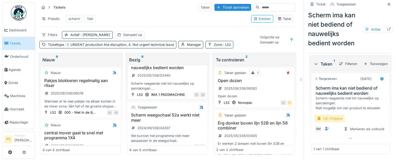
scroll to position [209, 0]
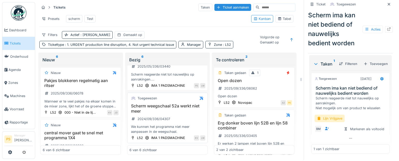
click at [170, 24] on h3 "Scherm weegschaal 52a werkt niet meer" at bounding box center [168, 109] width 76 height 10
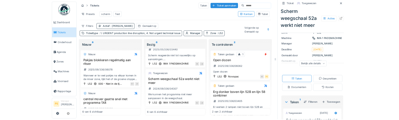
scroll to position [47, 0]
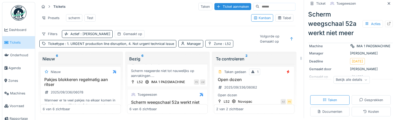
click at [222, 24] on span ": L52" at bounding box center [226, 44] width 9 height 4
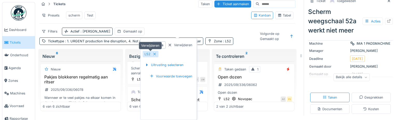
click at [157, 24] on div "L52" at bounding box center [151, 54] width 16 height 6
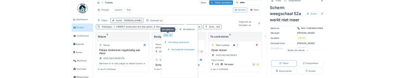
scroll to position [0, 0]
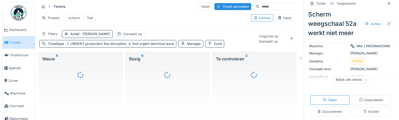
click at [163, 24] on div "Tickets Taken Ticket aanmaken Presets scherm Test Kanban Tabel Filters Actief :…" at bounding box center [167, 24] width 260 height 49
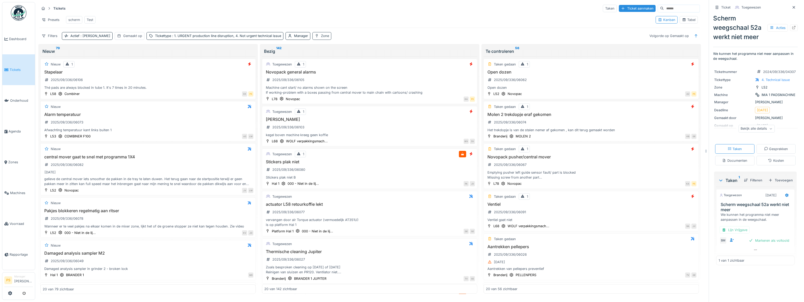
click at [321, 24] on div "Zone" at bounding box center [325, 35] width 8 height 5
click at [292, 24] on div at bounding box center [292, 66] width 4 height 5
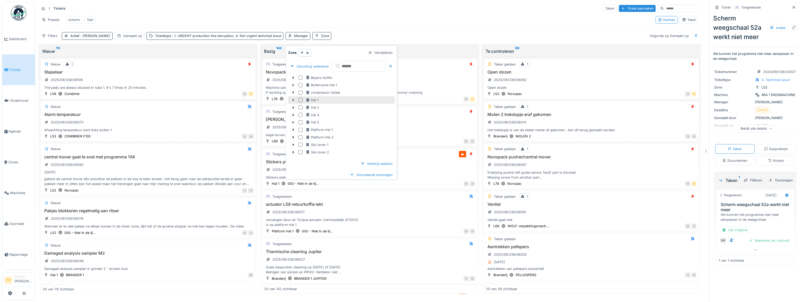
click at [293, 24] on icon at bounding box center [293, 99] width 4 height 3
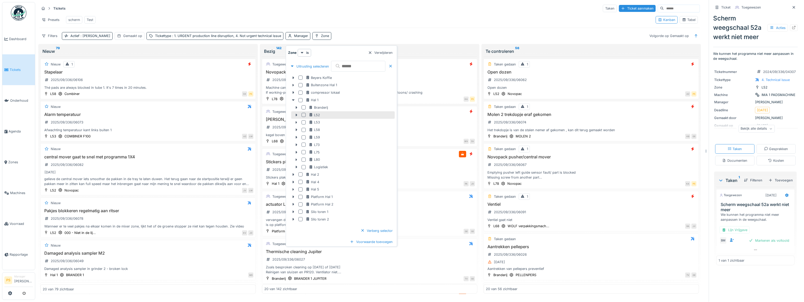
click at [303, 24] on div at bounding box center [304, 115] width 4 height 4
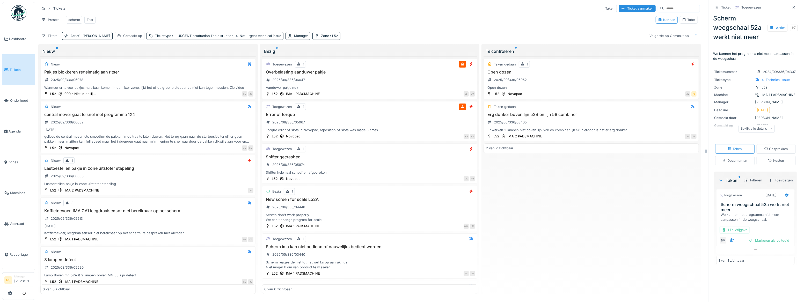
click at [399, 15] on div "Presets scherm Test" at bounding box center [345, 20] width 613 height 12
click at [329, 24] on span ": L52" at bounding box center [333, 36] width 9 height 4
click at [300, 24] on div at bounding box center [300, 62] width 4 height 5
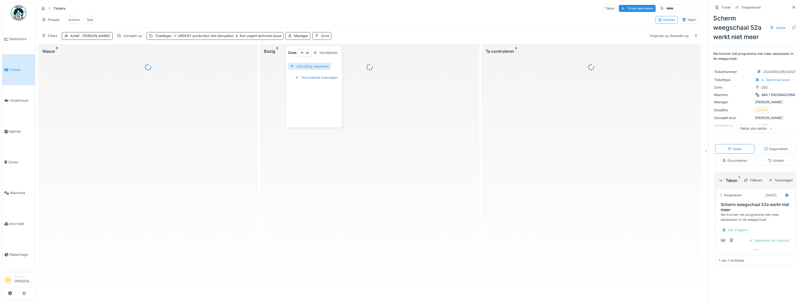
click at [301, 24] on div "Uitrusting selecteren" at bounding box center [309, 66] width 43 height 7
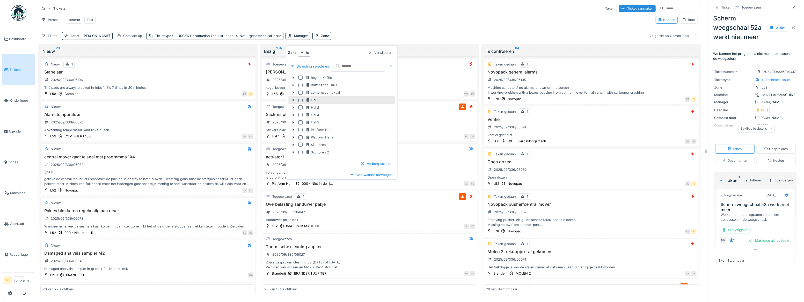
click at [301, 24] on div at bounding box center [301, 100] width 4 height 4
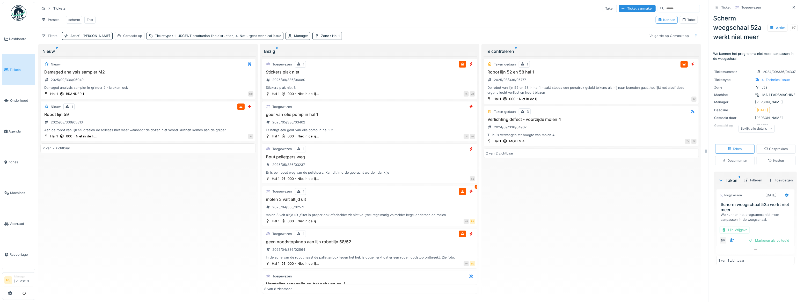
click at [399, 19] on div "Presets scherm Test" at bounding box center [345, 20] width 613 height 12
click at [292, 24] on div "2025/09/336/06080" at bounding box center [288, 79] width 33 height 5
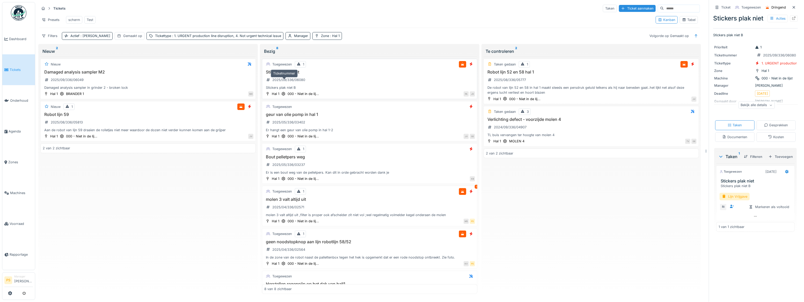
click at [297, 24] on div "2025/09/336/06080" at bounding box center [288, 79] width 33 height 5
click at [399, 18] on div at bounding box center [794, 18] width 8 height 6
click at [183, 24] on div "Nieuw Damaged analysis sampler M2 2025/09/336/06049 Damaged analysis sampler in…" at bounding box center [147, 175] width 215 height 238
click at [399, 24] on div "Taken gedaan 1 Robot lijn 52 en 58 hal 1 2025/08/336/05777 De robot van lijn 52…" at bounding box center [591, 175] width 215 height 238
click at [329, 24] on span ": Hal 1" at bounding box center [334, 36] width 11 height 4
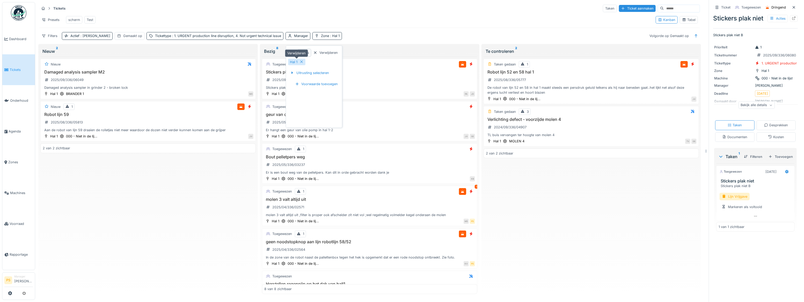
click at [303, 24] on icon at bounding box center [302, 61] width 4 height 3
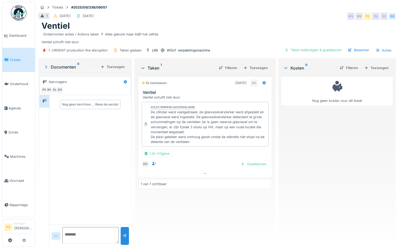
drag, startPoint x: 105, startPoint y: 127, endPoint x: 111, endPoint y: 130, distance: 6.5
click at [105, 127] on div "Nog geen berichten … Wees de eerste!" at bounding box center [90, 160] width 82 height 130
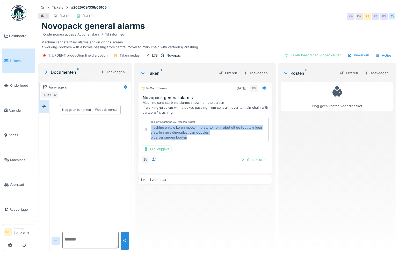
drag, startPoint x: 191, startPoint y: 138, endPoint x: 150, endPoint y: 128, distance: 42.1
click at [151, 128] on div "machine enkele keren moeten herstarten om robot uit de fout tekrijgen afstellen…" at bounding box center [209, 132] width 116 height 15
copy div "machine enkele keren moeten herstarten om robot uit de fout tekrijgen afstellen…"
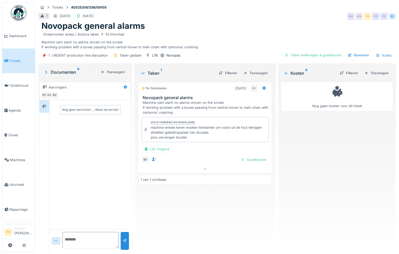
click at [181, 111] on div "Machine cant start/ no alarms shown on the screen If working-problem with a box…" at bounding box center [206, 107] width 127 height 15
click at [175, 107] on div "Machine cant start/ no alarms shown on the screen If working-problem with a box…" at bounding box center [206, 107] width 127 height 15
click at [143, 95] on h3 "Novopack general alarms" at bounding box center [206, 97] width 127 height 5
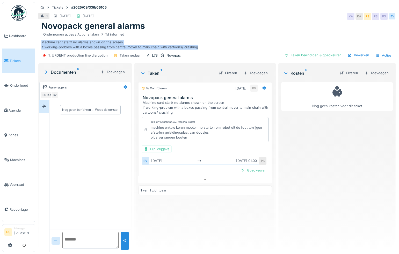
drag, startPoint x: 197, startPoint y: 43, endPoint x: 41, endPoint y: 39, distance: 155.5
click at [41, 39] on div "Ondernomen acties / Actions taken Td informed Machine cant start/ no alarms sho…" at bounding box center [216, 40] width 351 height 19
copy div "Machine cant start/ no alarms shown on the screen If working-problem with a box…"
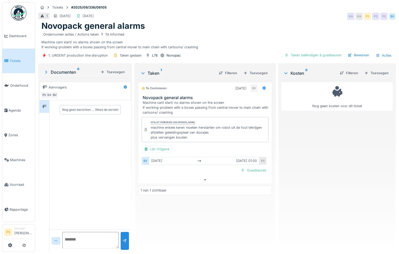
drag, startPoint x: 236, startPoint y: 197, endPoint x: 235, endPoint y: 199, distance: 2.6
click at [236, 198] on div "Te controleren [DATE] BV Novopack general alarms Machine cant start/ no alarms …" at bounding box center [205, 164] width 134 height 168
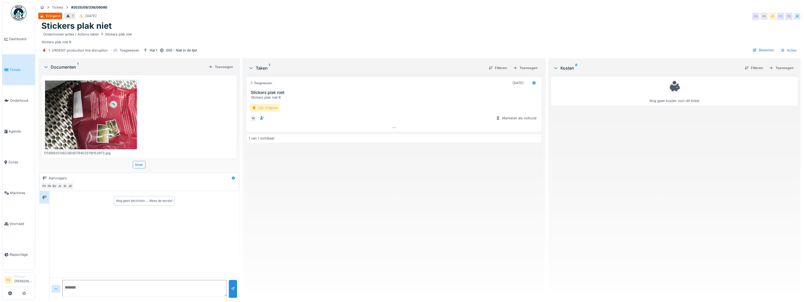
click at [515, 26] on div "Stickers plak niet" at bounding box center [419, 26] width 757 height 10
click at [253, 118] on div "RI" at bounding box center [253, 118] width 7 height 7
click at [534, 84] on icon at bounding box center [534, 82] width 4 height 3
click at [532, 121] on icon at bounding box center [531, 121] width 3 height 3
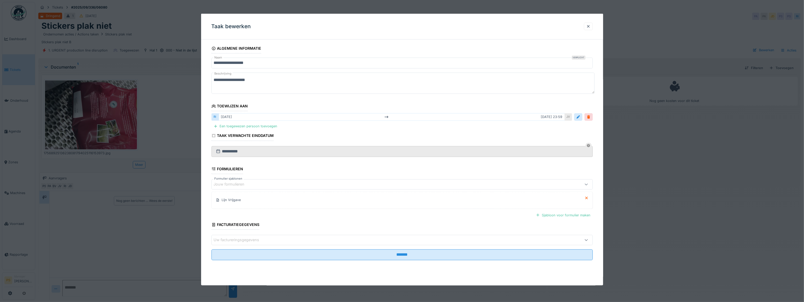
click at [628, 240] on div at bounding box center [402, 151] width 804 height 302
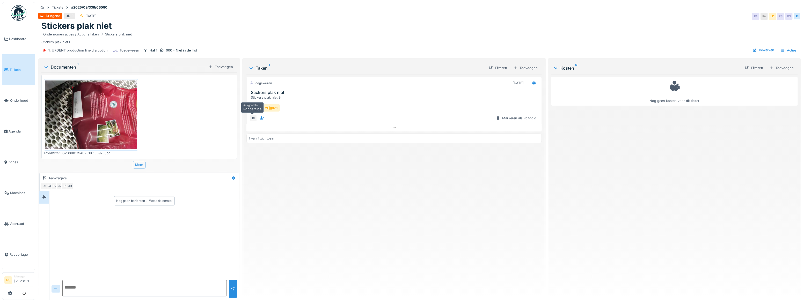
click at [251, 119] on div "RI" at bounding box center [253, 118] width 7 height 7
click at [532, 83] on icon at bounding box center [534, 82] width 4 height 3
click at [544, 120] on div "Bewerken" at bounding box center [550, 122] width 43 height 8
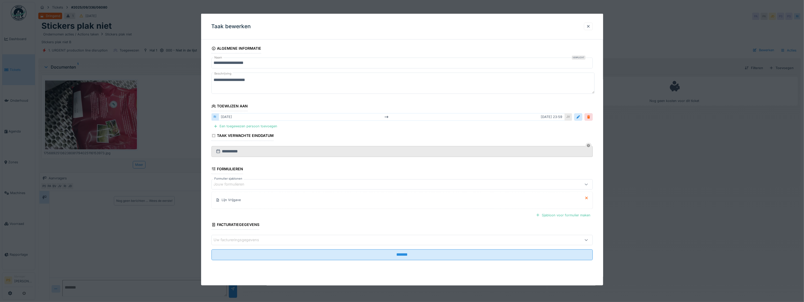
click at [591, 117] on div at bounding box center [589, 117] width 4 height 5
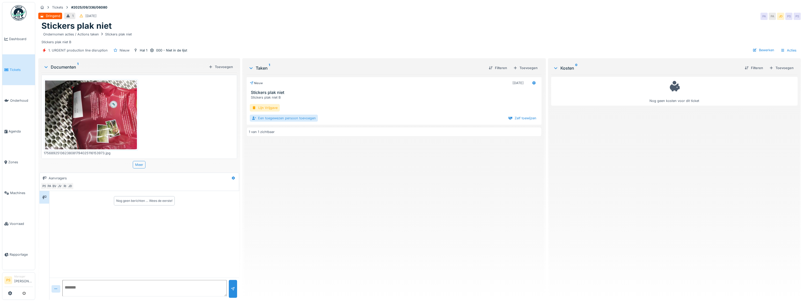
click at [271, 120] on div "Een toegewezen persoon toevoegen" at bounding box center [284, 118] width 68 height 7
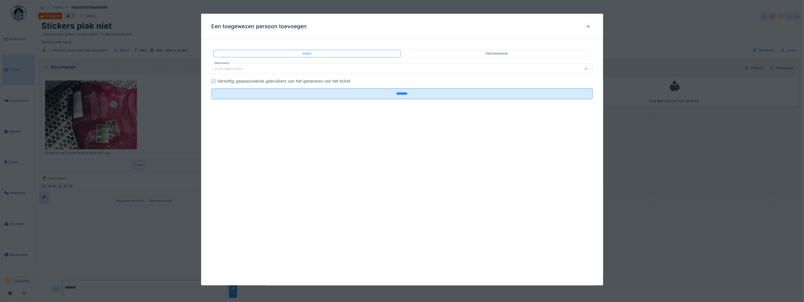
click at [238, 72] on div "Jouw gebruikers" at bounding box center [403, 69] width 382 height 10
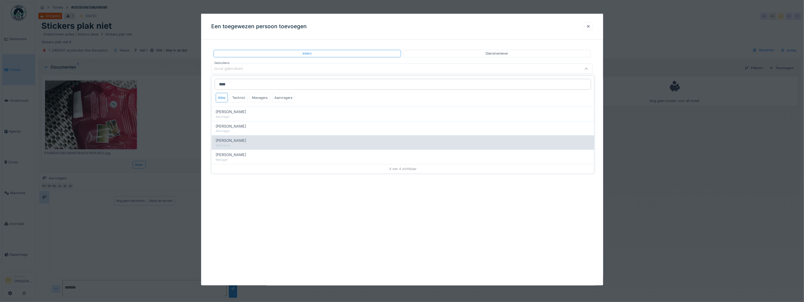
type input "****"
click at [235, 145] on div "Technicus" at bounding box center [403, 145] width 375 height 4
type input "****"
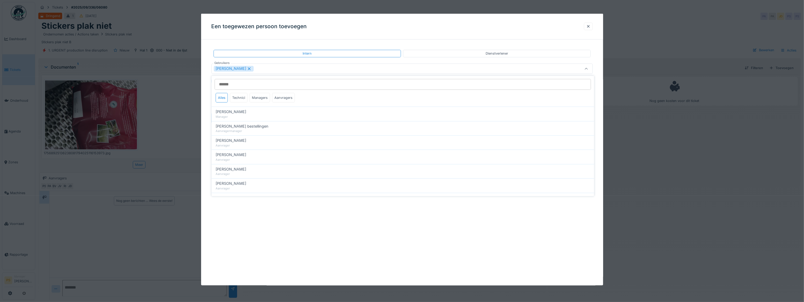
click at [207, 125] on div "**********" at bounding box center [402, 91] width 402 height 95
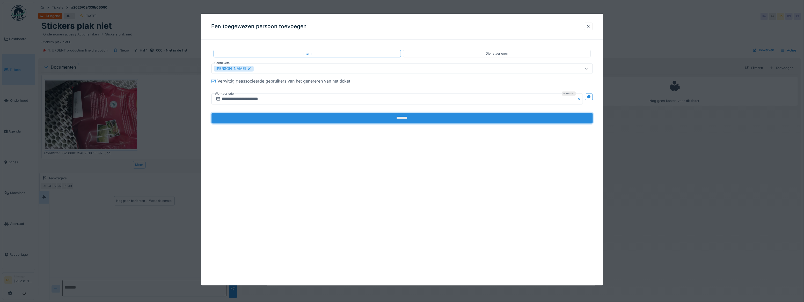
click at [401, 119] on input "*******" at bounding box center [403, 118] width 382 height 11
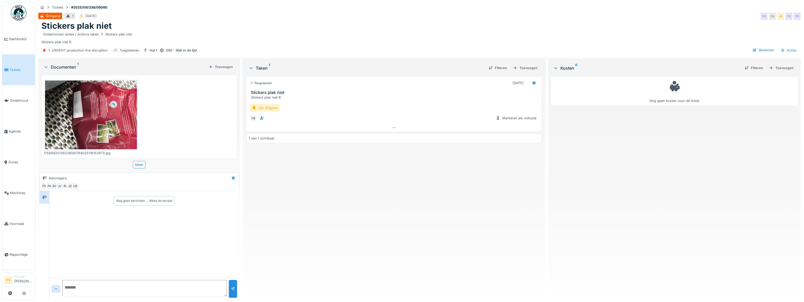
click at [370, 167] on div "Toegewezen [DATE] Stickers plak niet Stickers plak niet B Lijn Vrijgave CB Mark…" at bounding box center [395, 185] width 296 height 221
